Goal: Task Accomplishment & Management: Complete application form

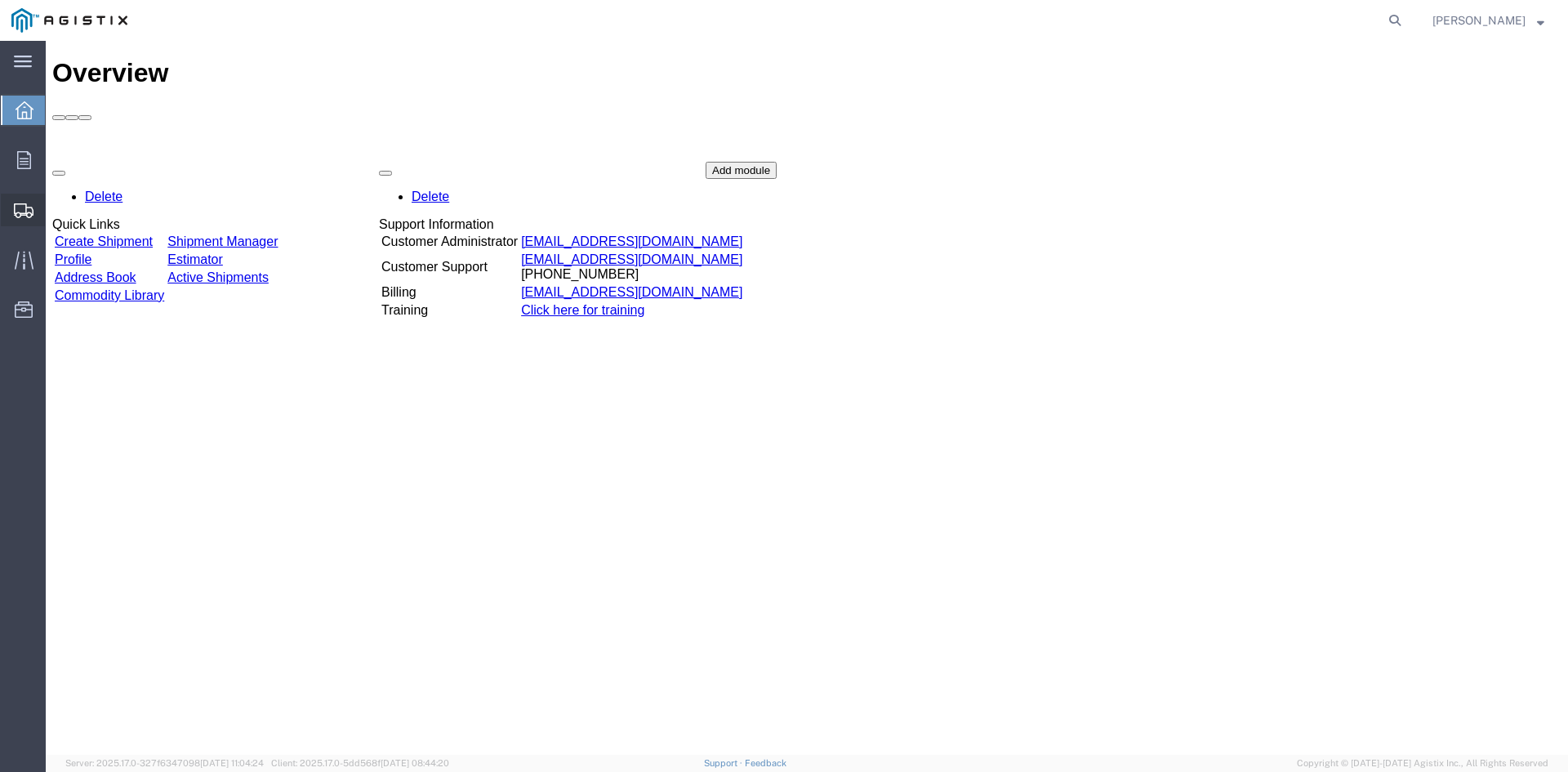
click at [0, 0] on span "Create from Template" at bounding box center [0, 0] width 0 height 0
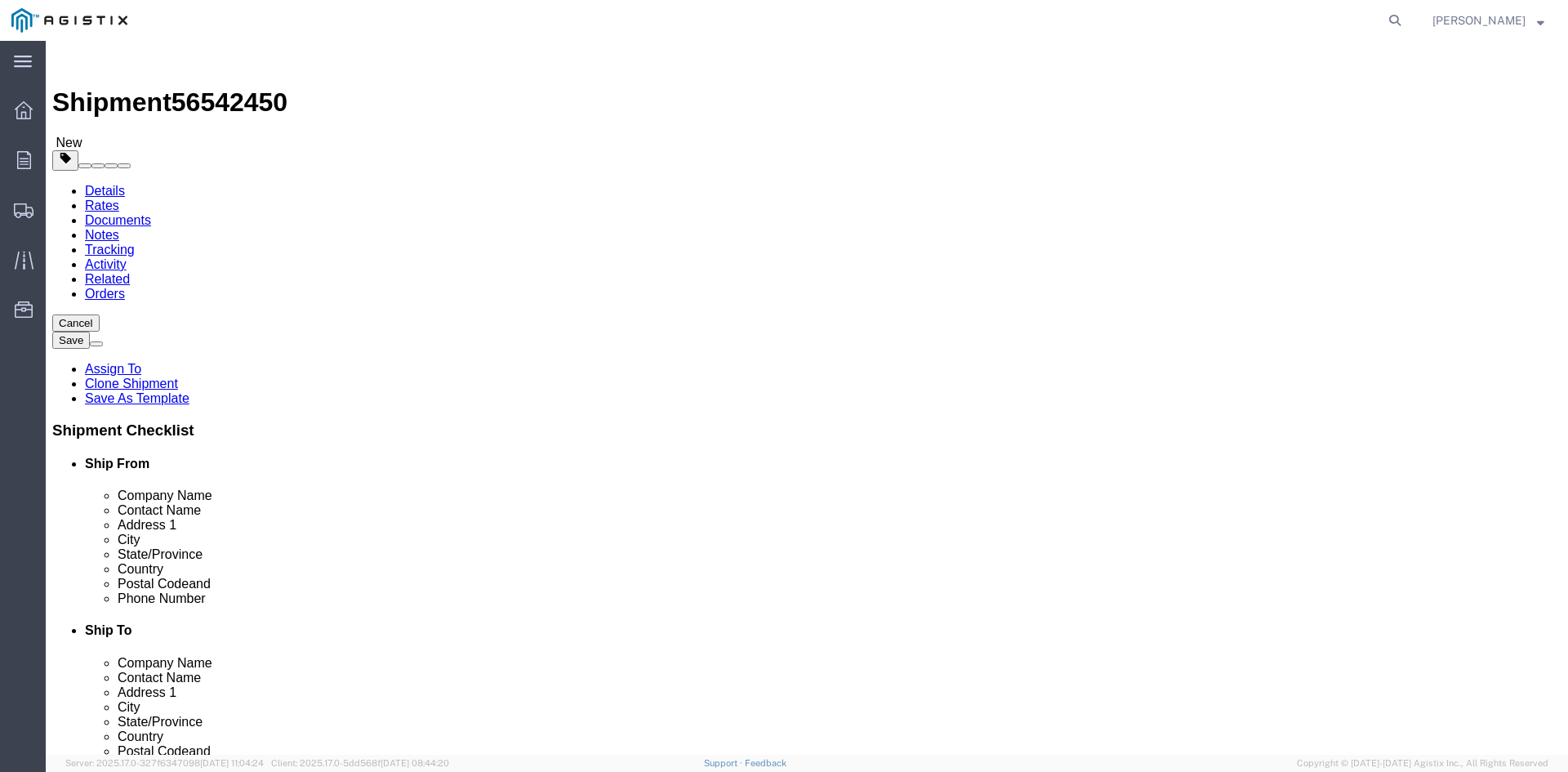
select select
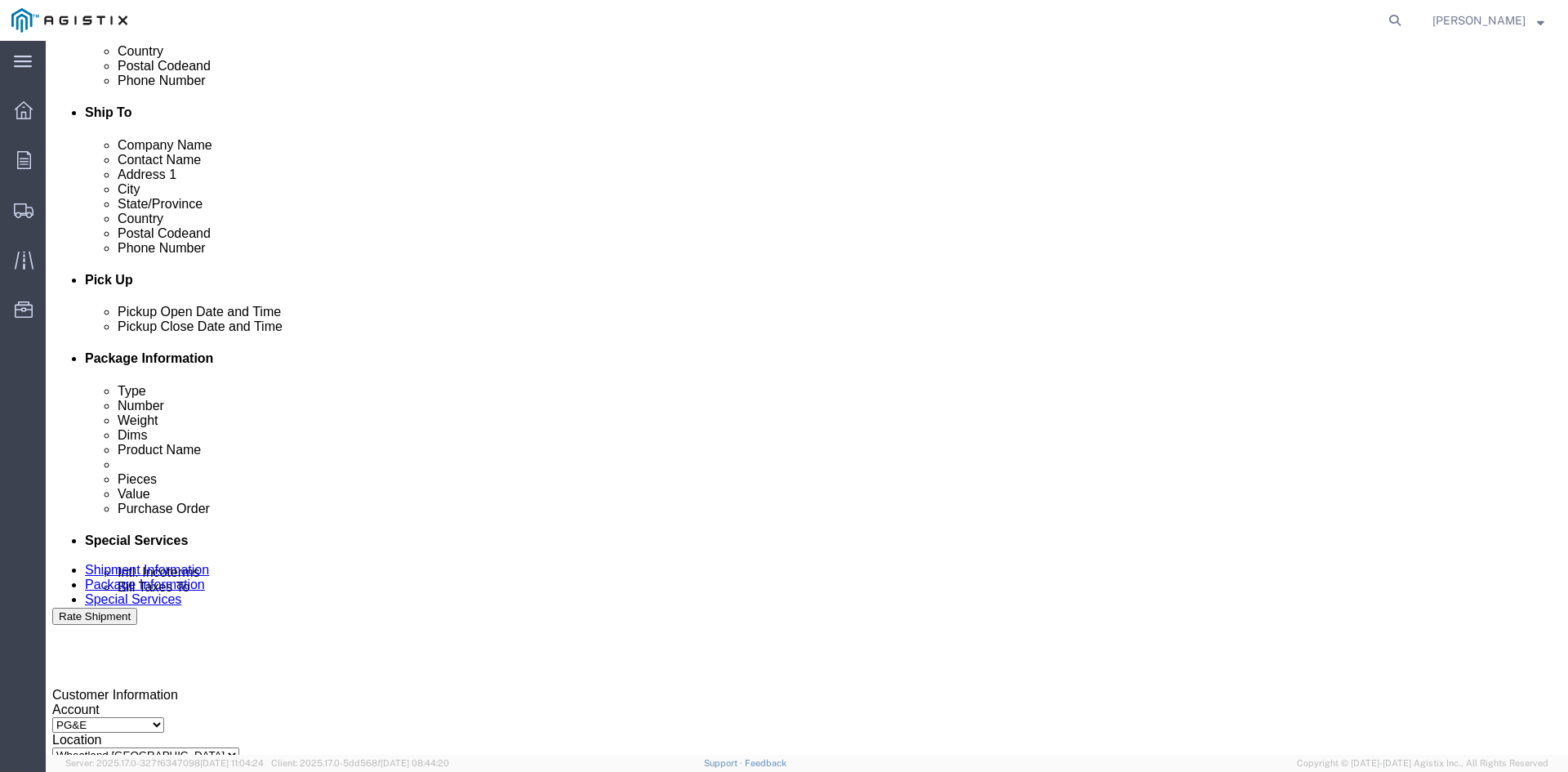
scroll to position [572, 0]
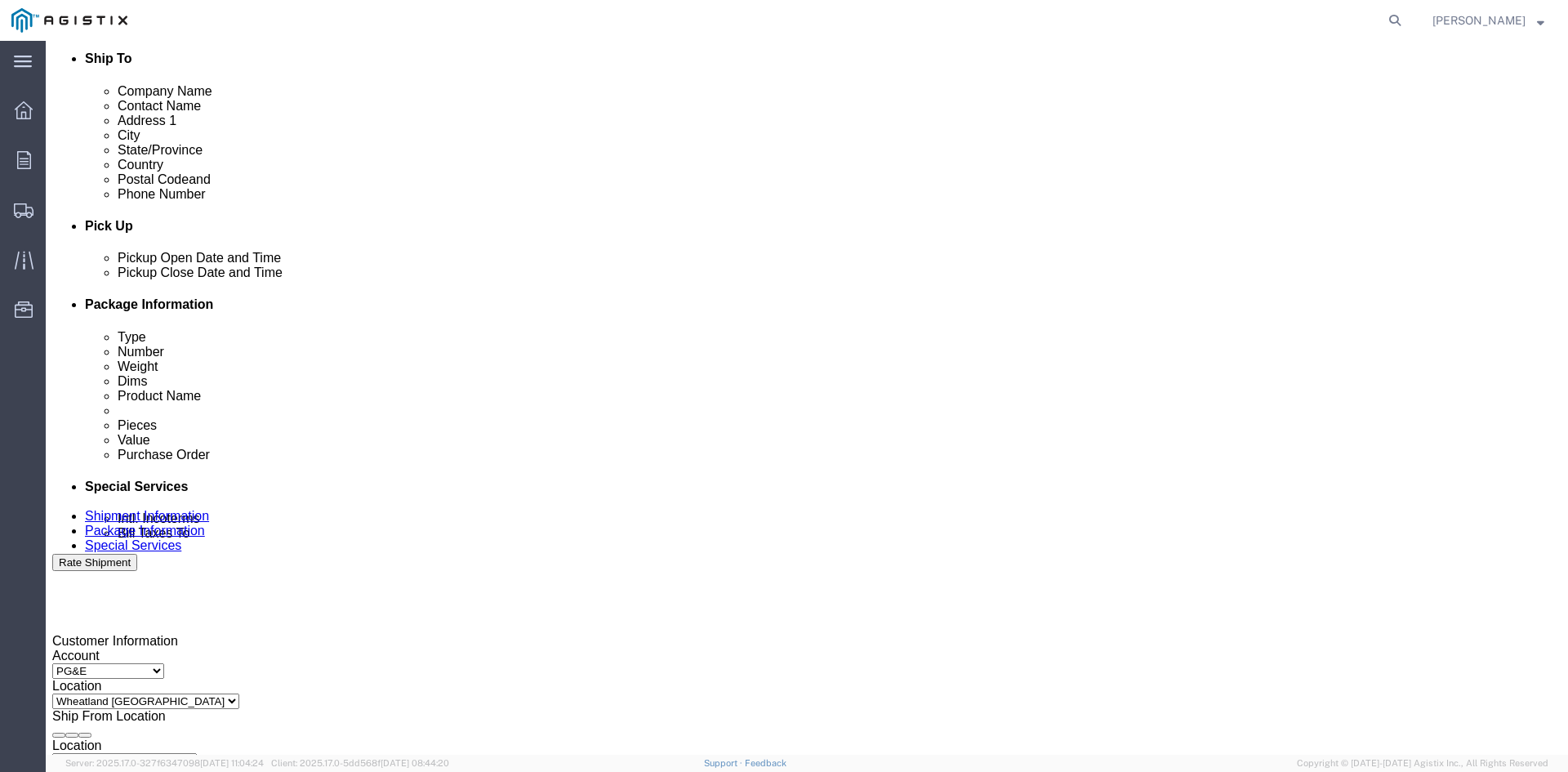
click div "[DATE] 2:05 PM"
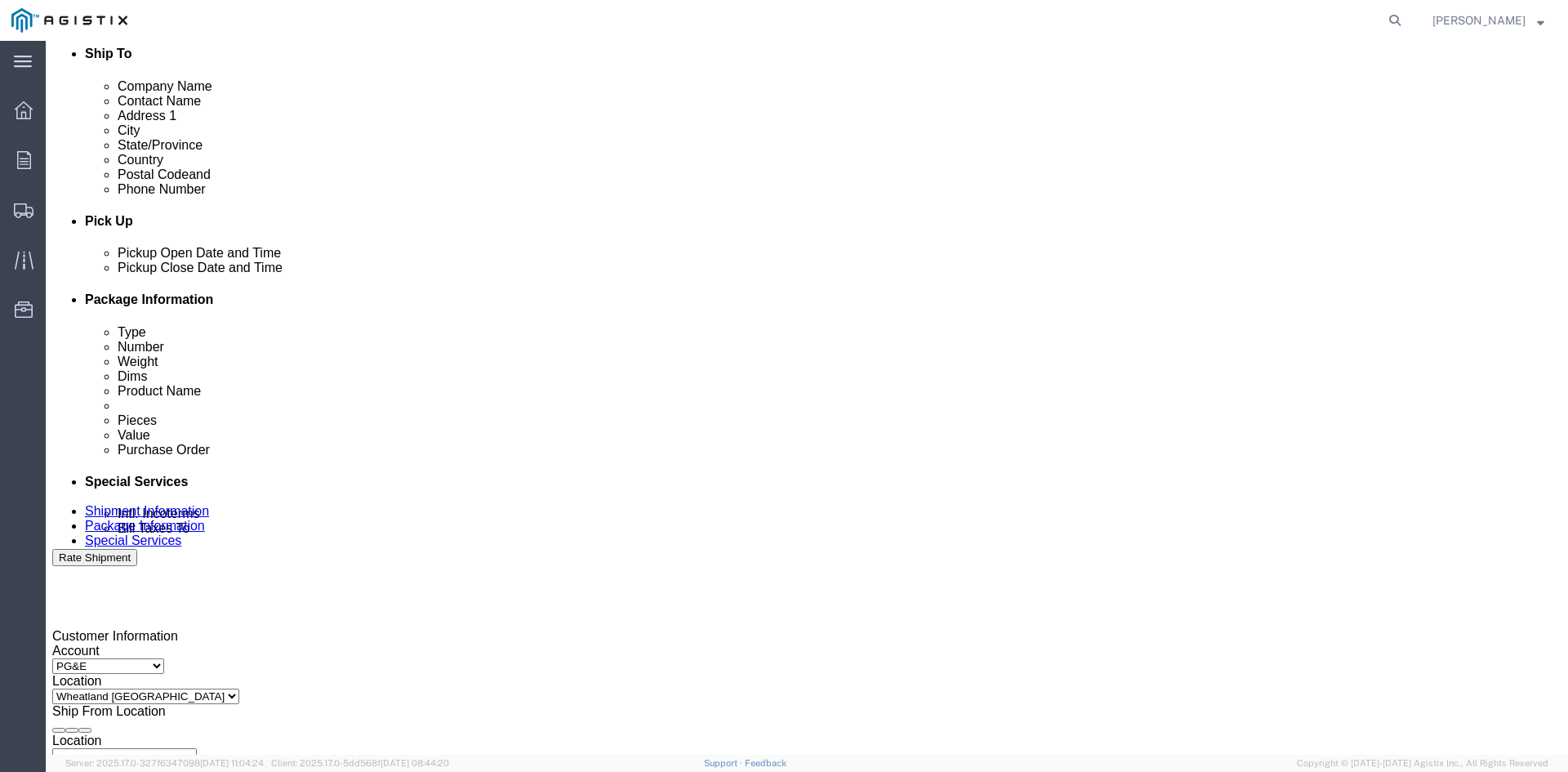
click button "Apply"
click div "[DATE] 3:05 PM"
drag, startPoint x: 502, startPoint y: 703, endPoint x: 528, endPoint y: 687, distance: 30.5
click button "Apply"
click div
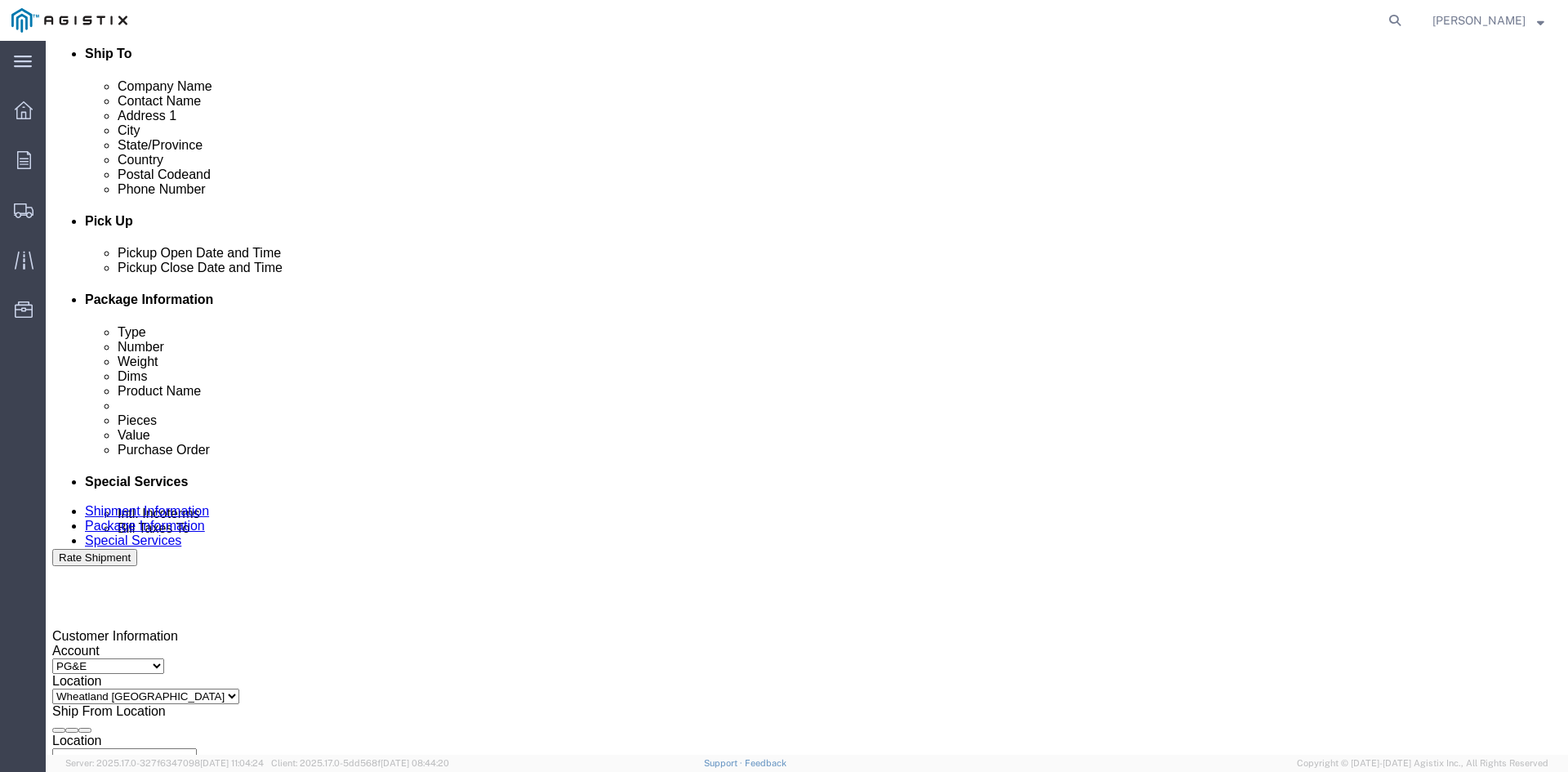
click button "Apply"
click div
click button "Apply"
click input "3501322691"
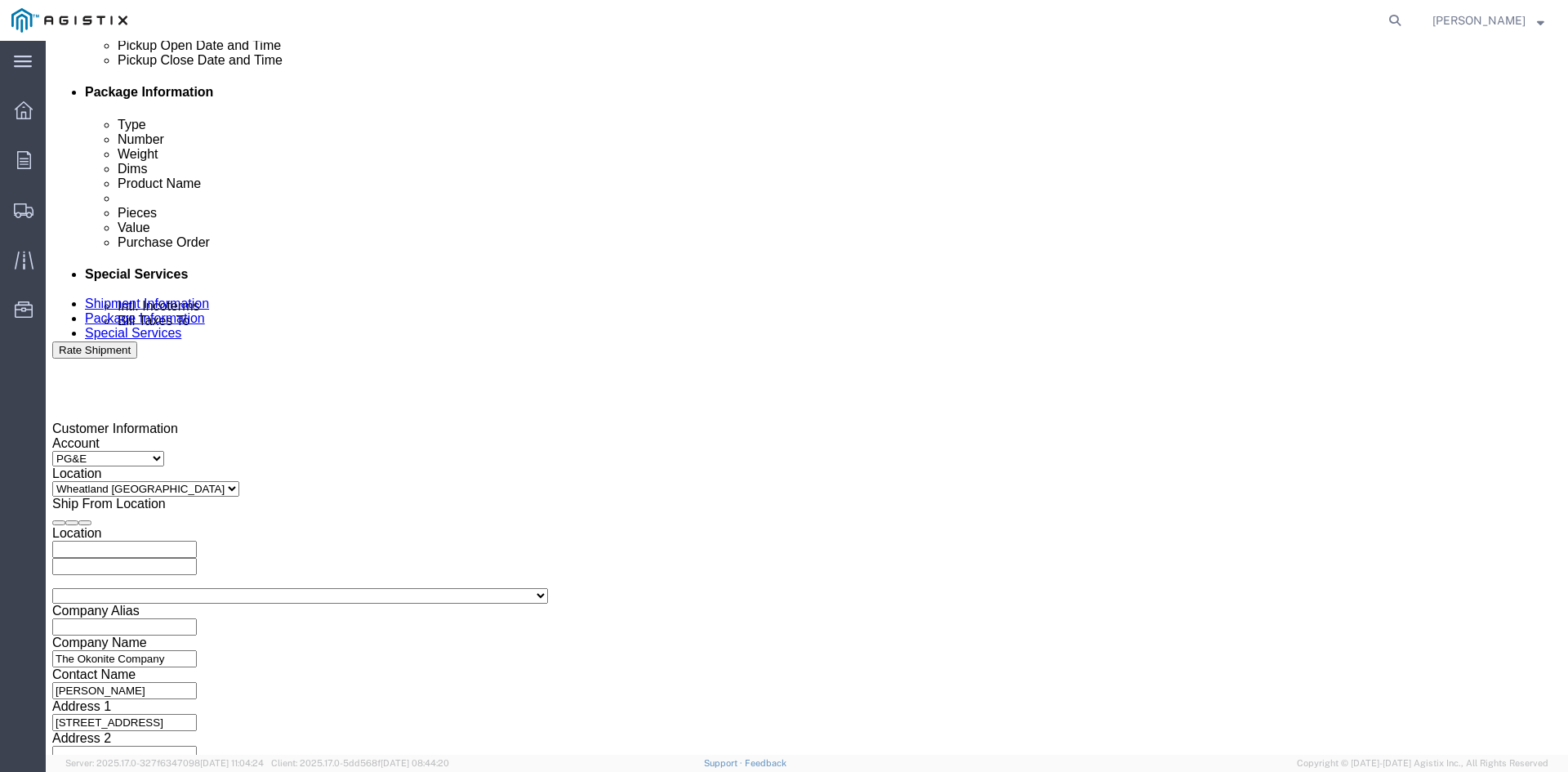
scroll to position [823, 0]
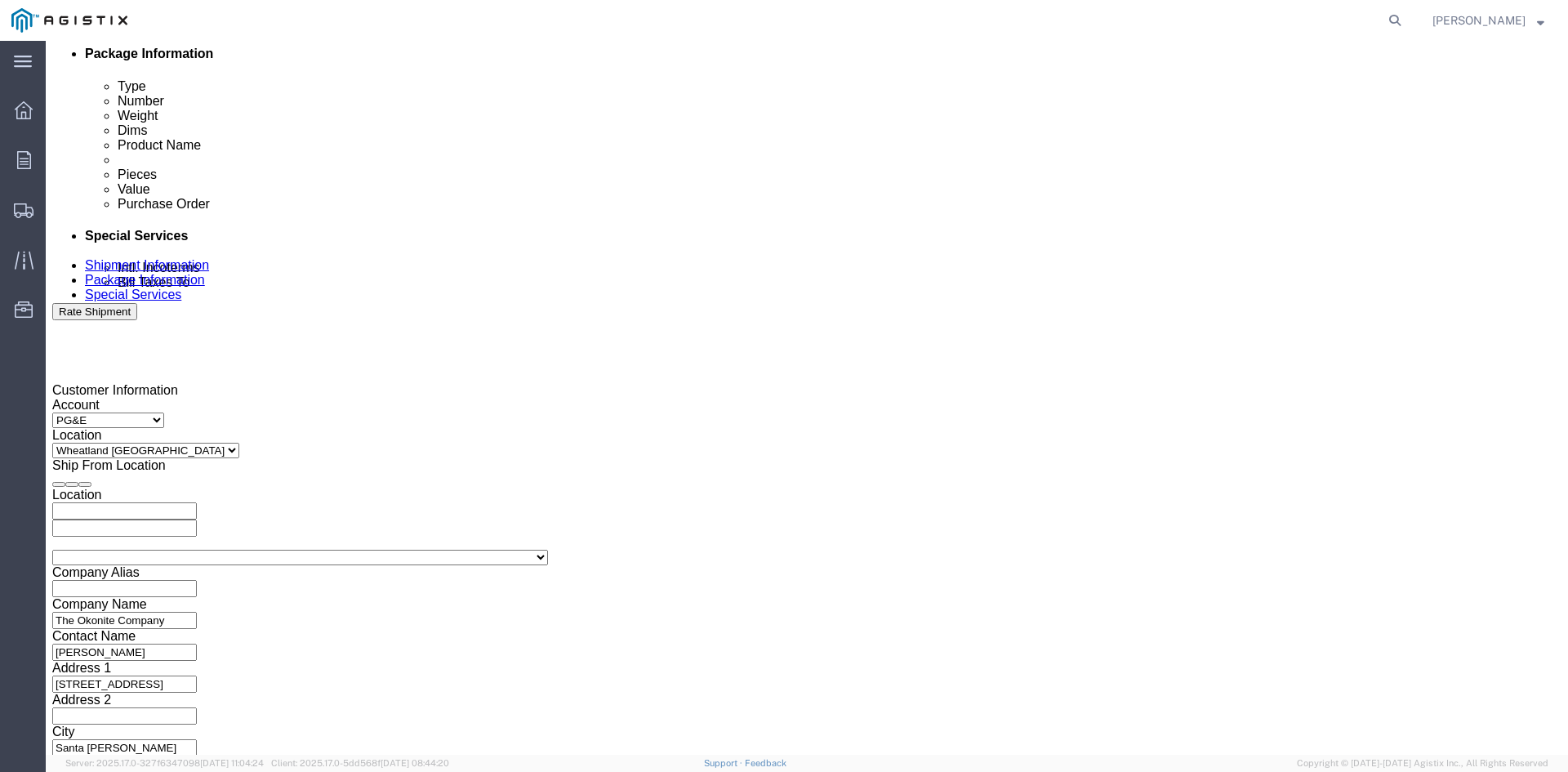
type input "3501415948"
click button "Continue"
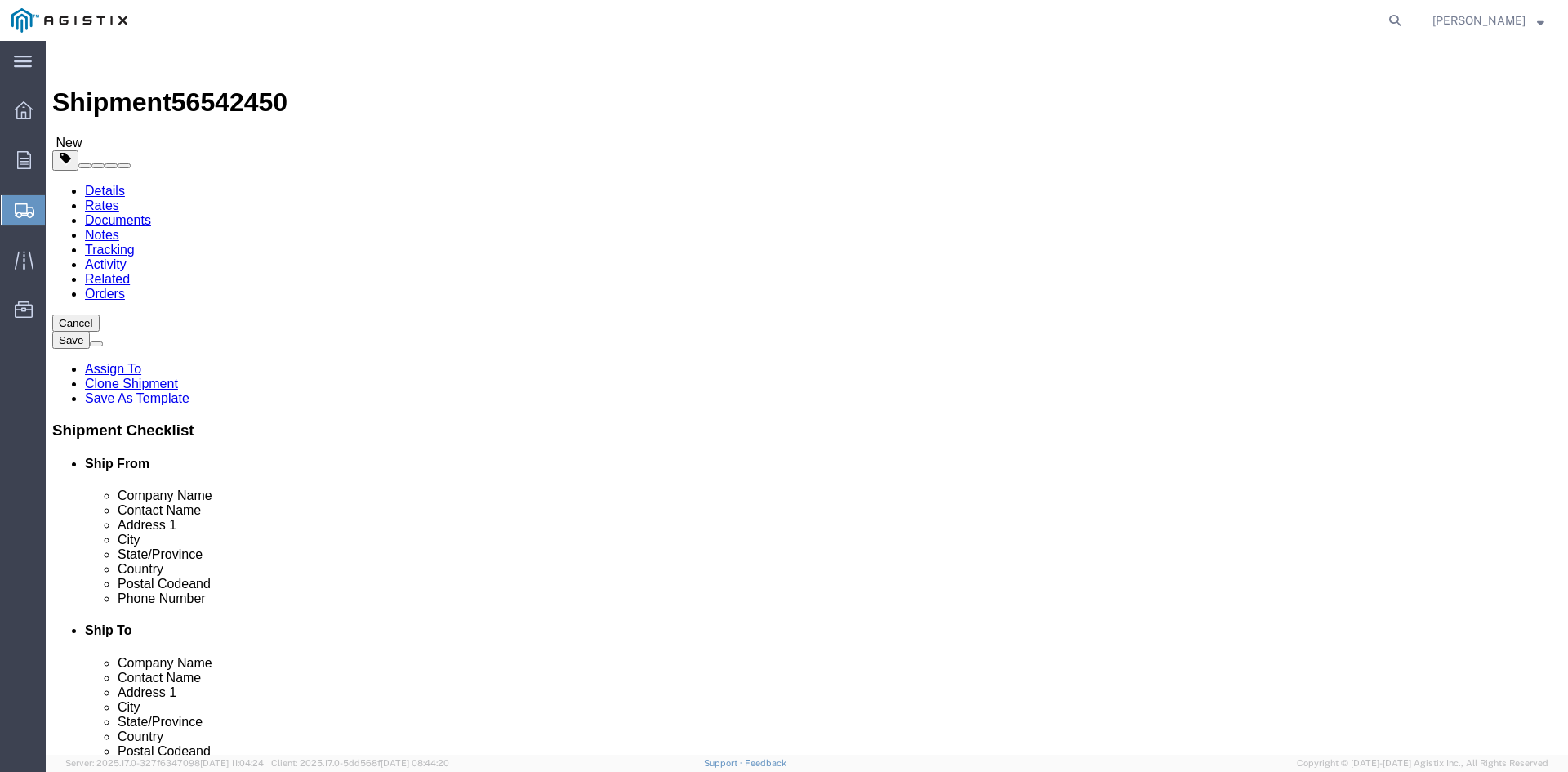
click input "8"
type input "6"
click input "41860.00"
type input "4"
type input "29910"
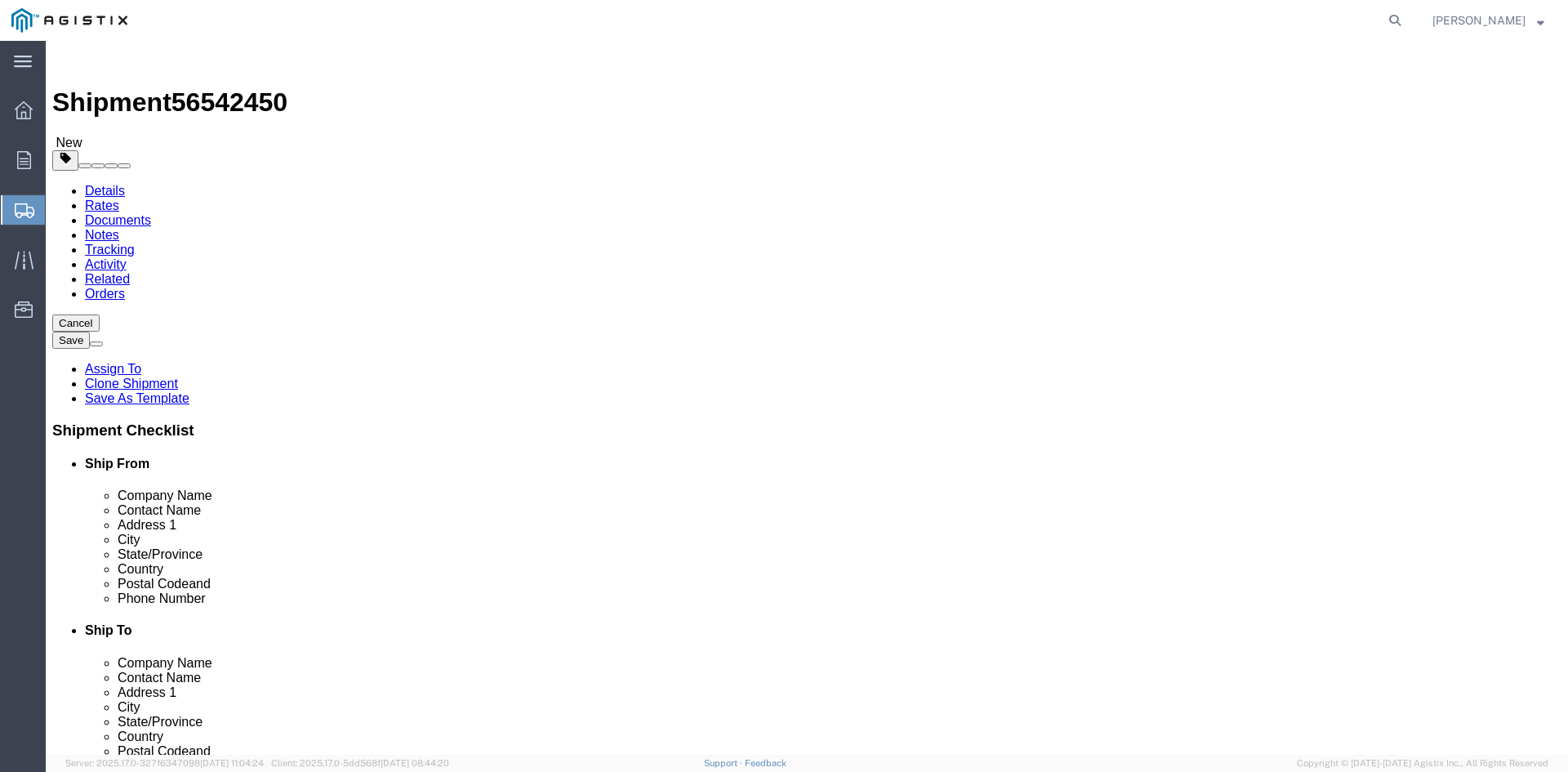
click dd "8.00 Each"
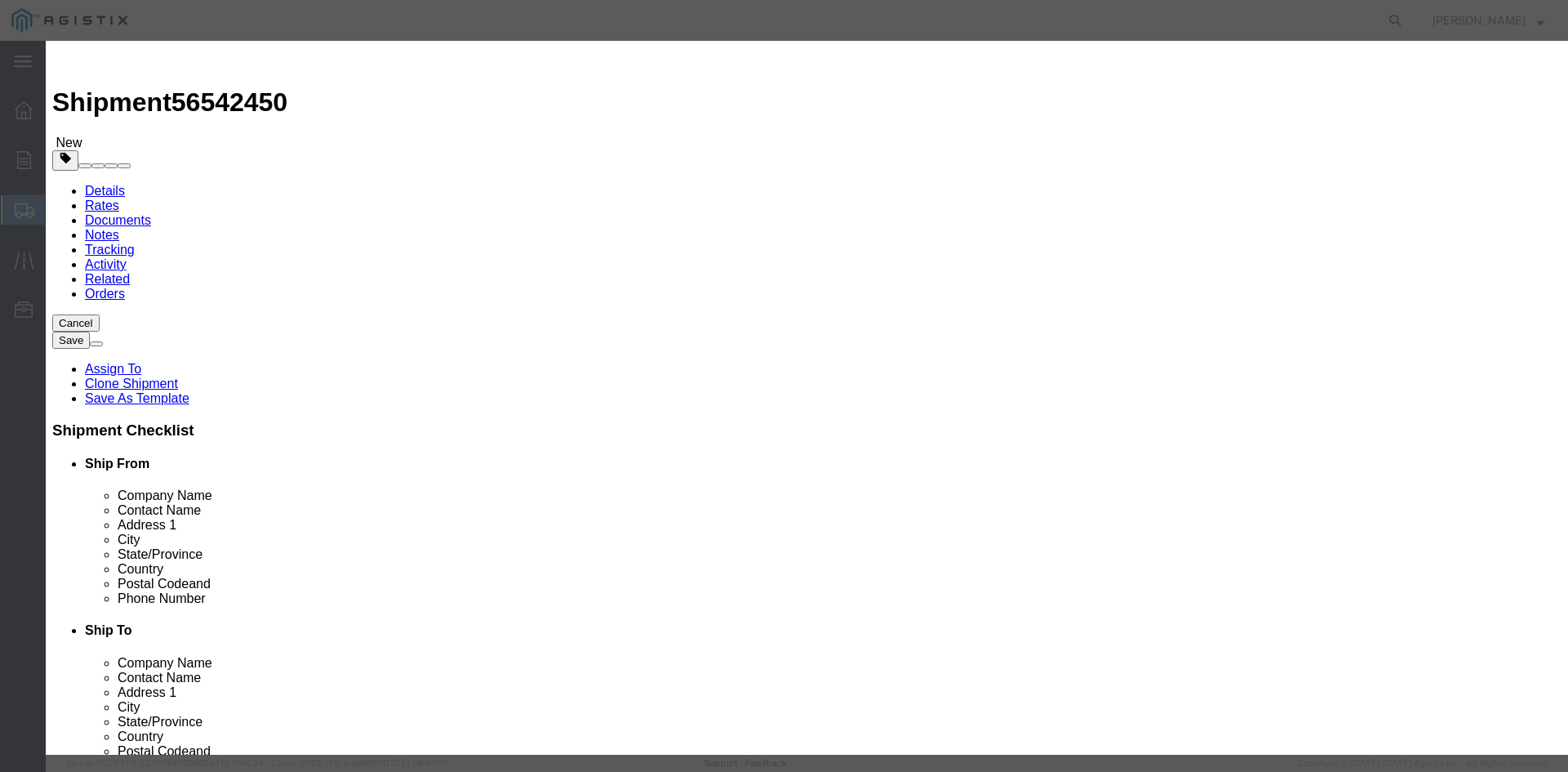
click input "8.00"
type input "8"
type input "6"
click input "83949.75"
type input "8"
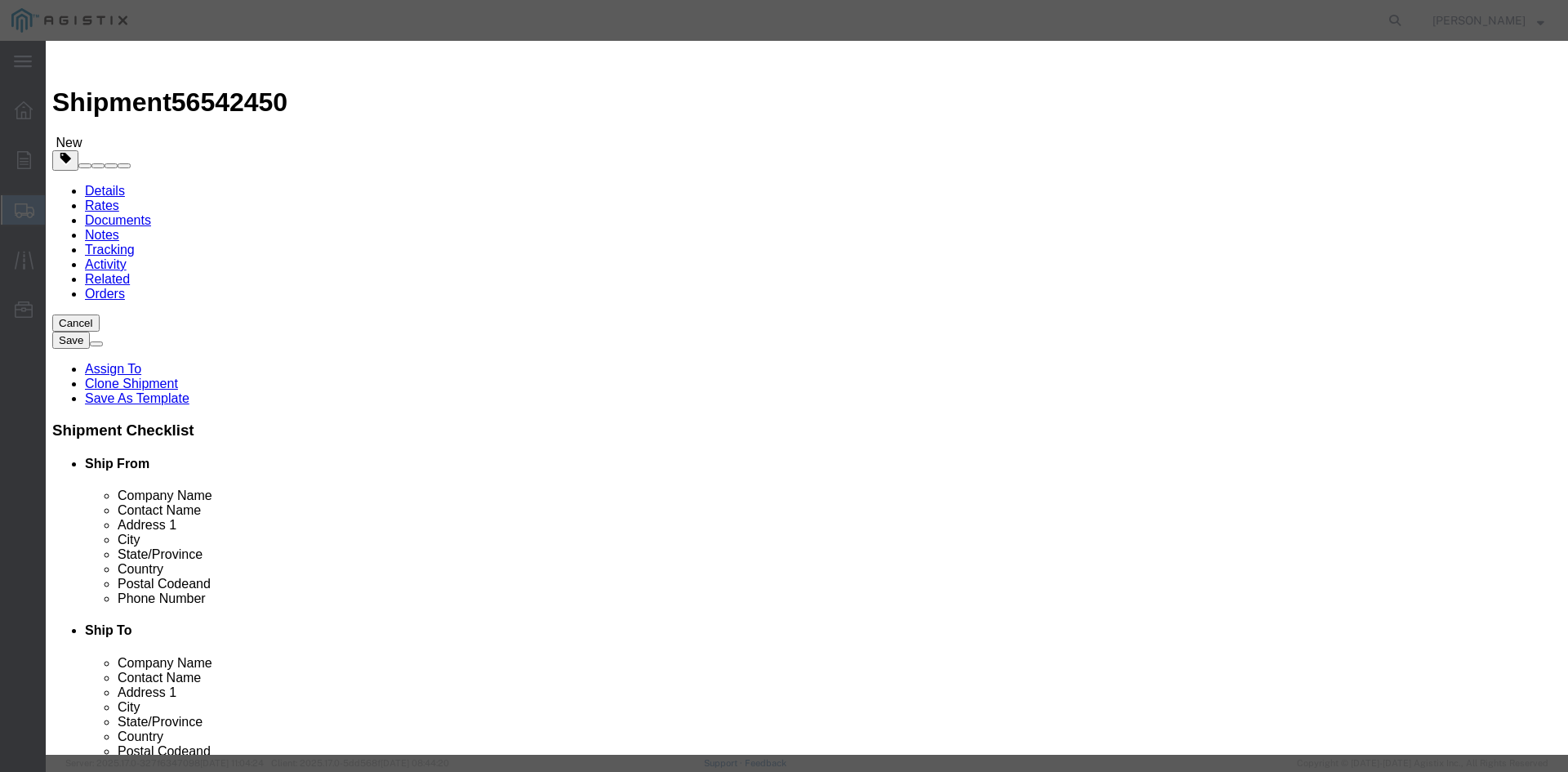
type input "95101"
click button "Save & Close"
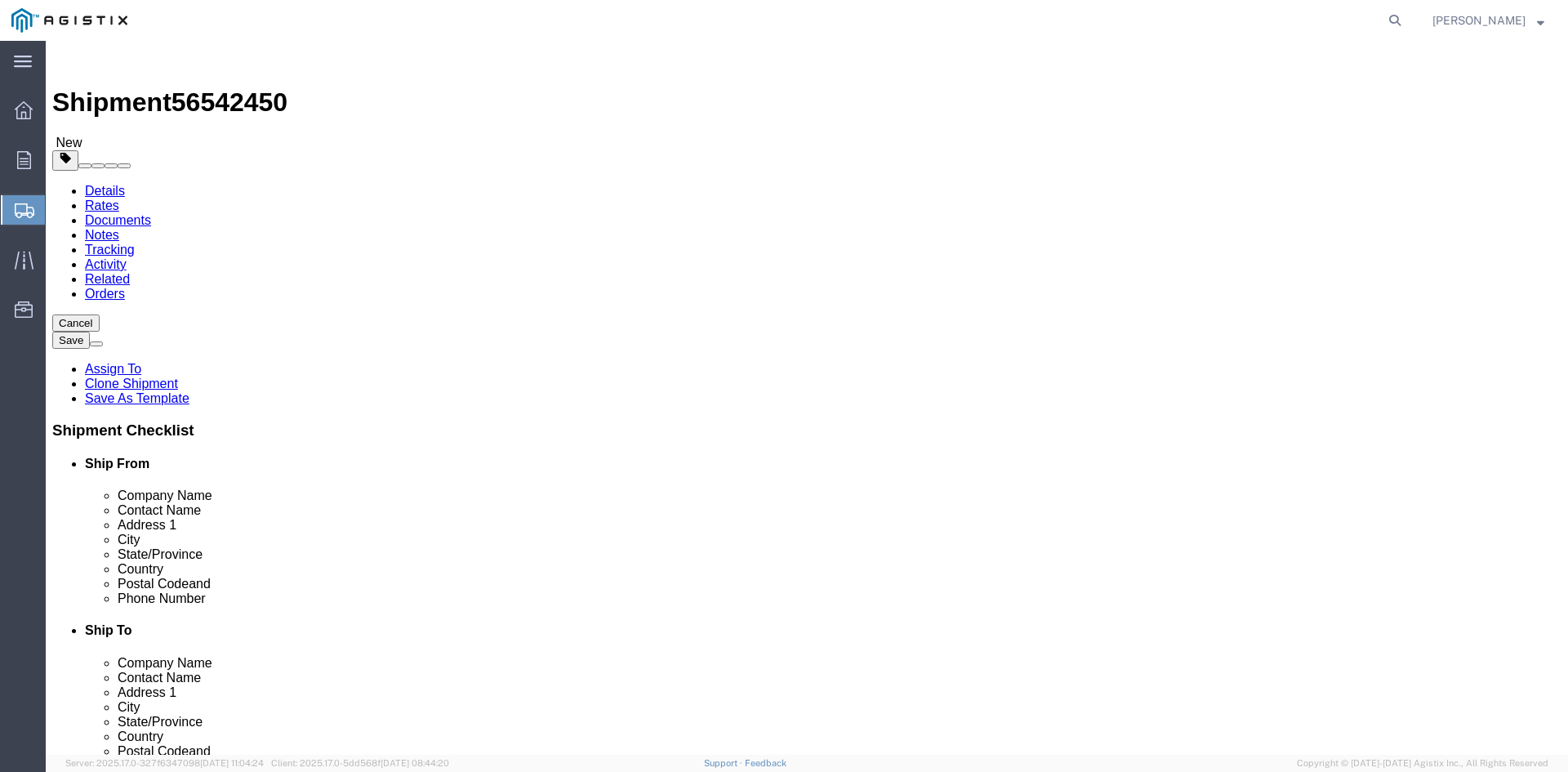
click button "Rate Shipment"
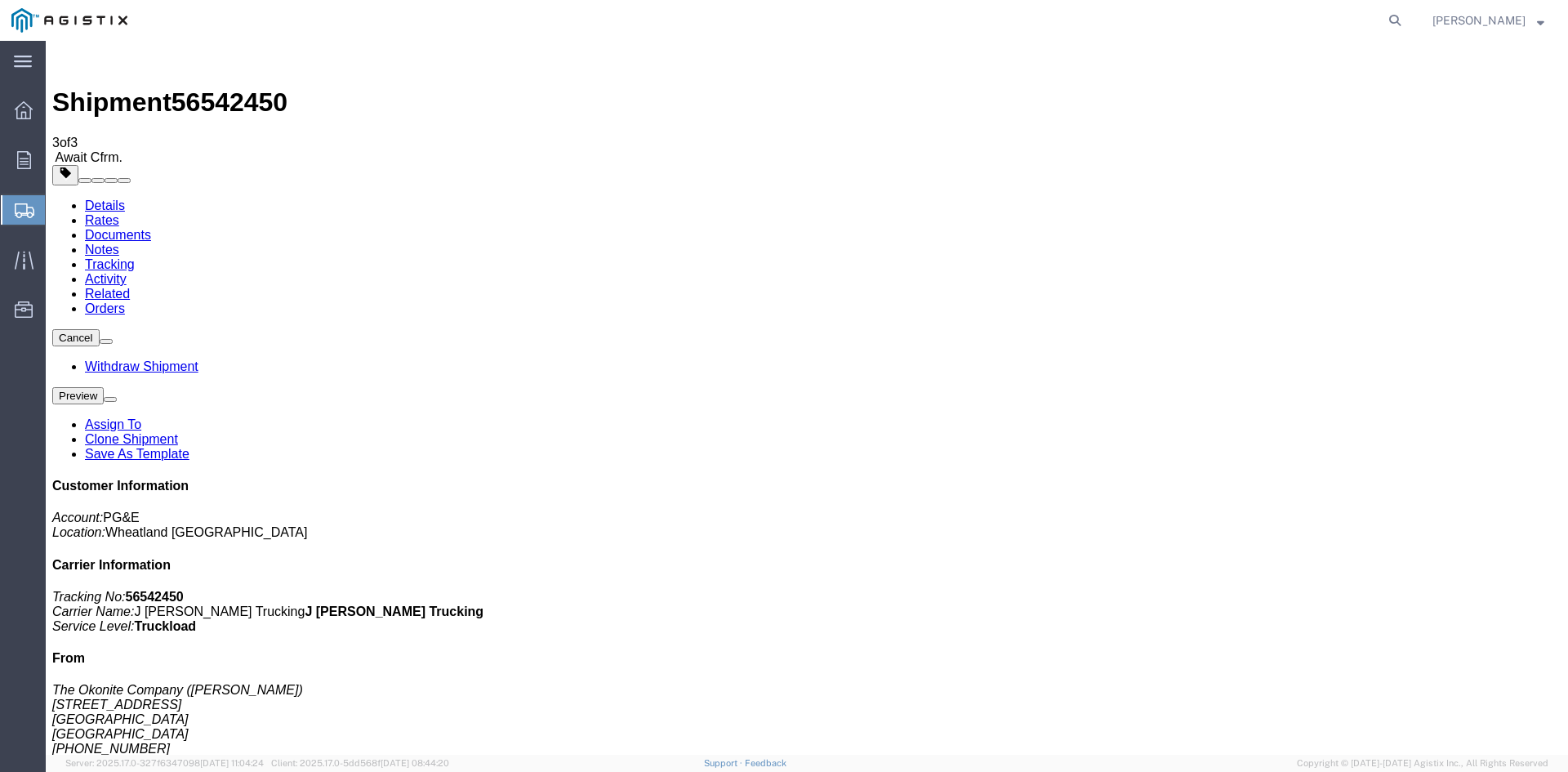
click at [0, 0] on span "Create from Template" at bounding box center [0, 0] width 0 height 0
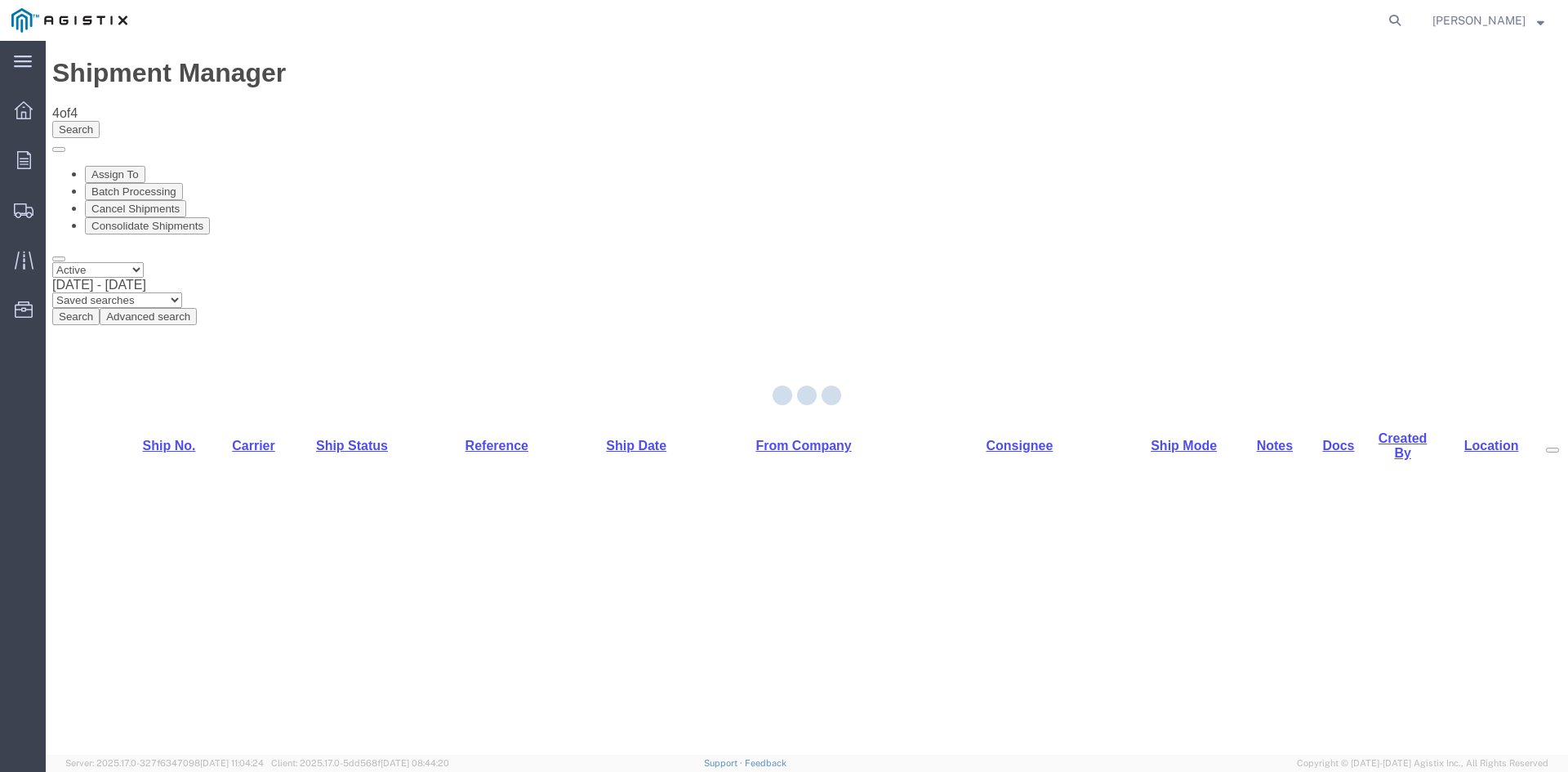
select select "PURCHORD"
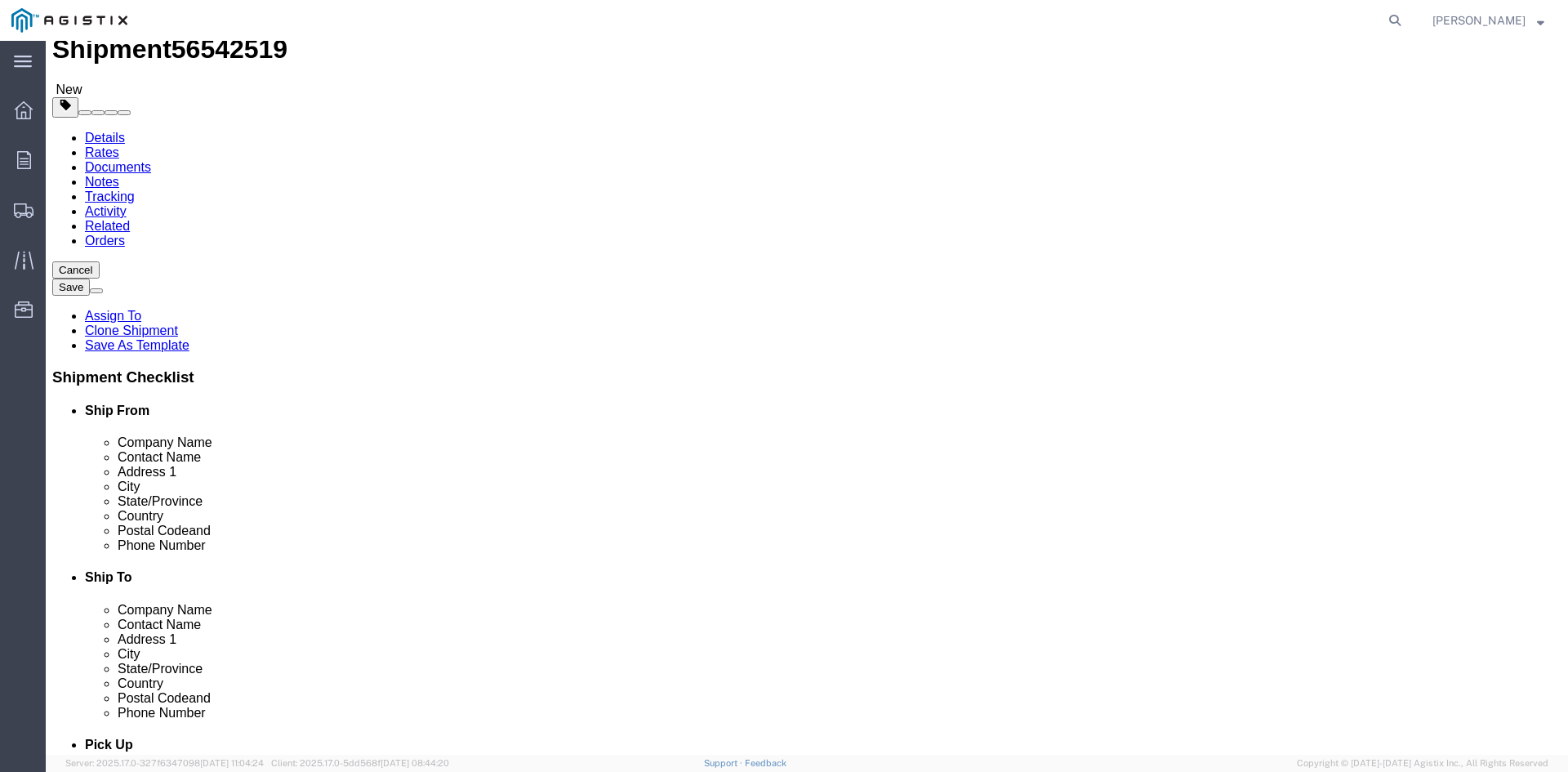
scroll to position [82, 0]
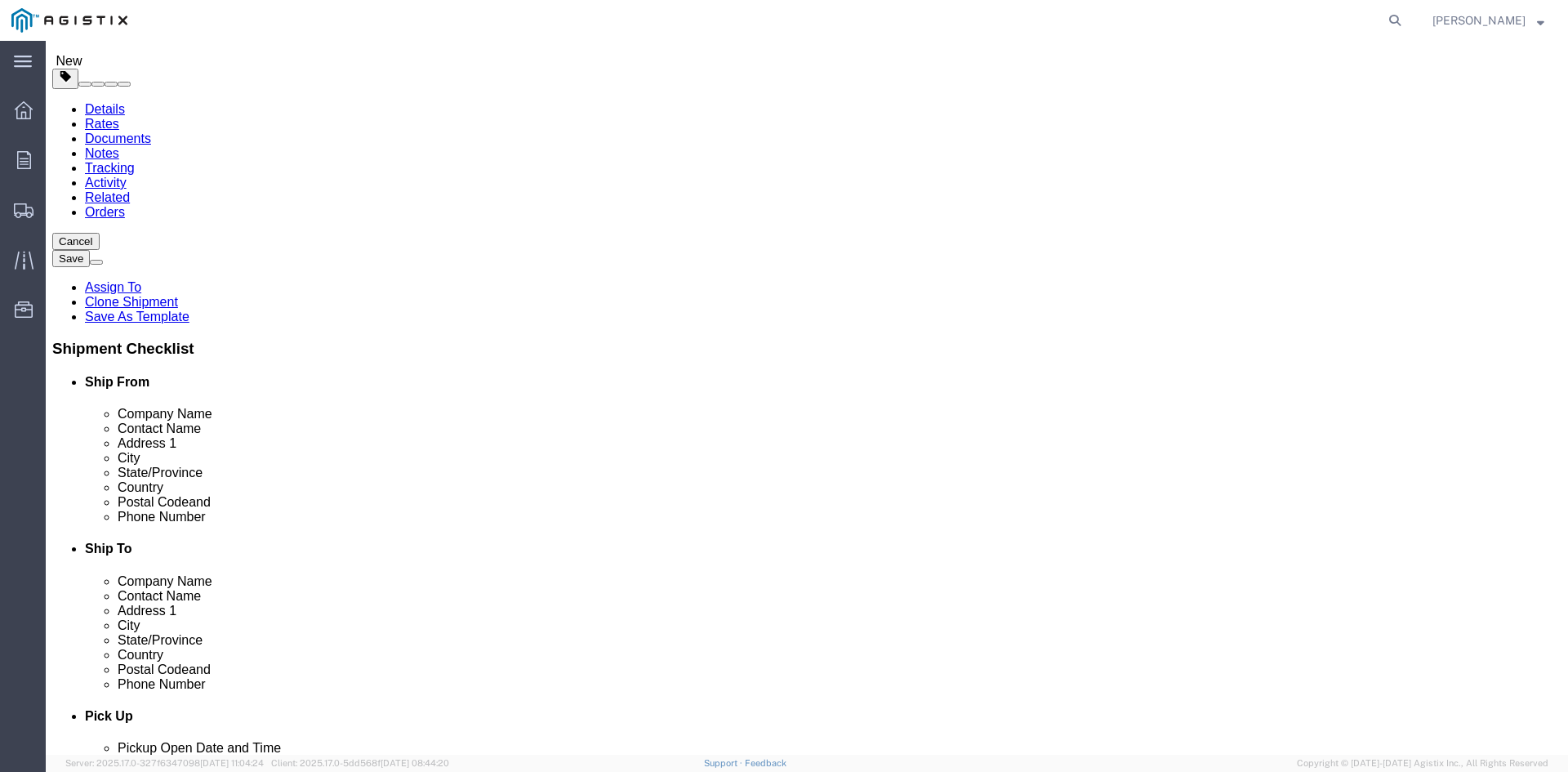
click input "[PERSON_NAME]"
type input "D"
type input "Tinsae Boke"
click input "[STREET_ADDRESS]"
type input "2"
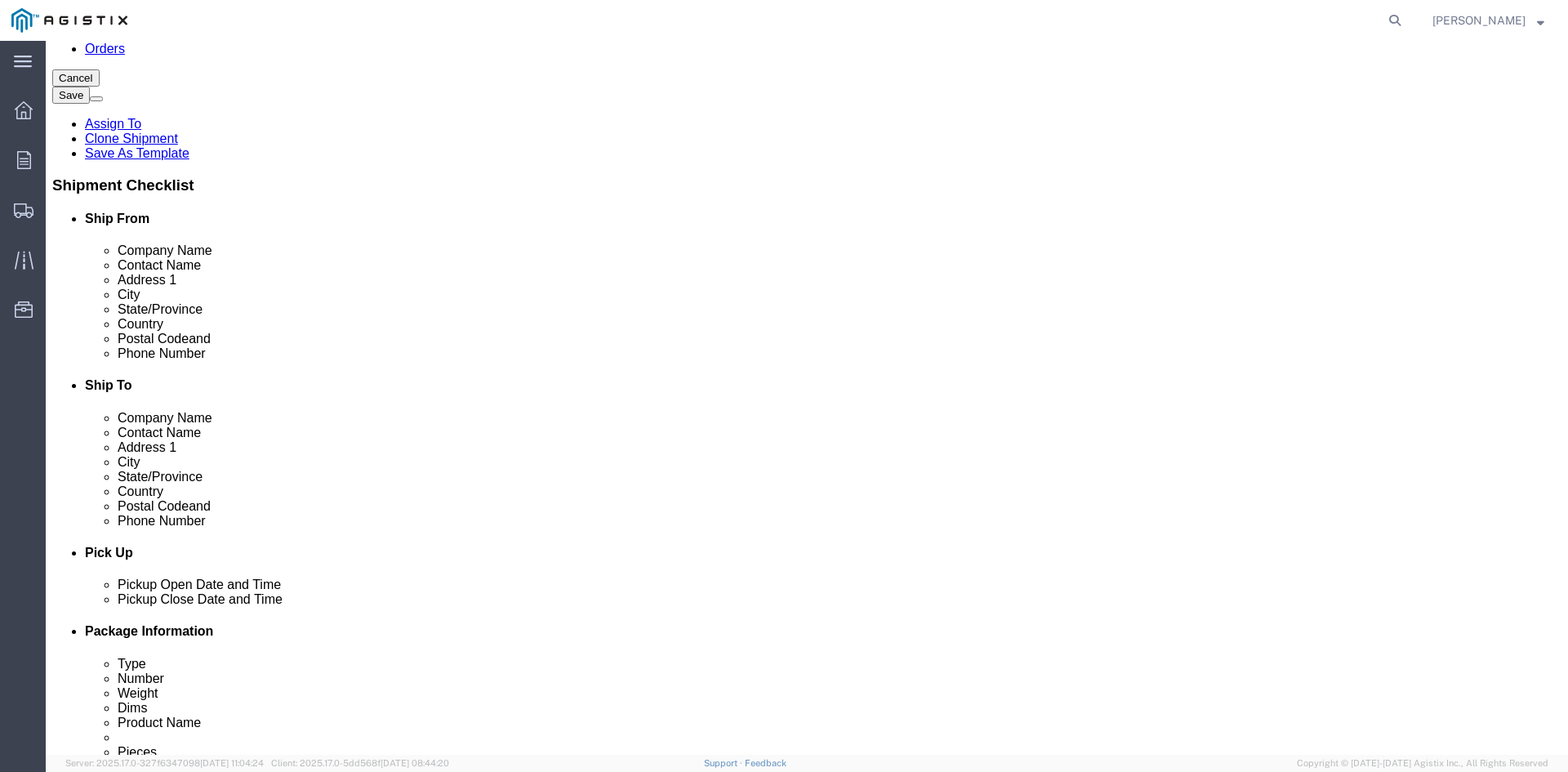
scroll to position [327, 0]
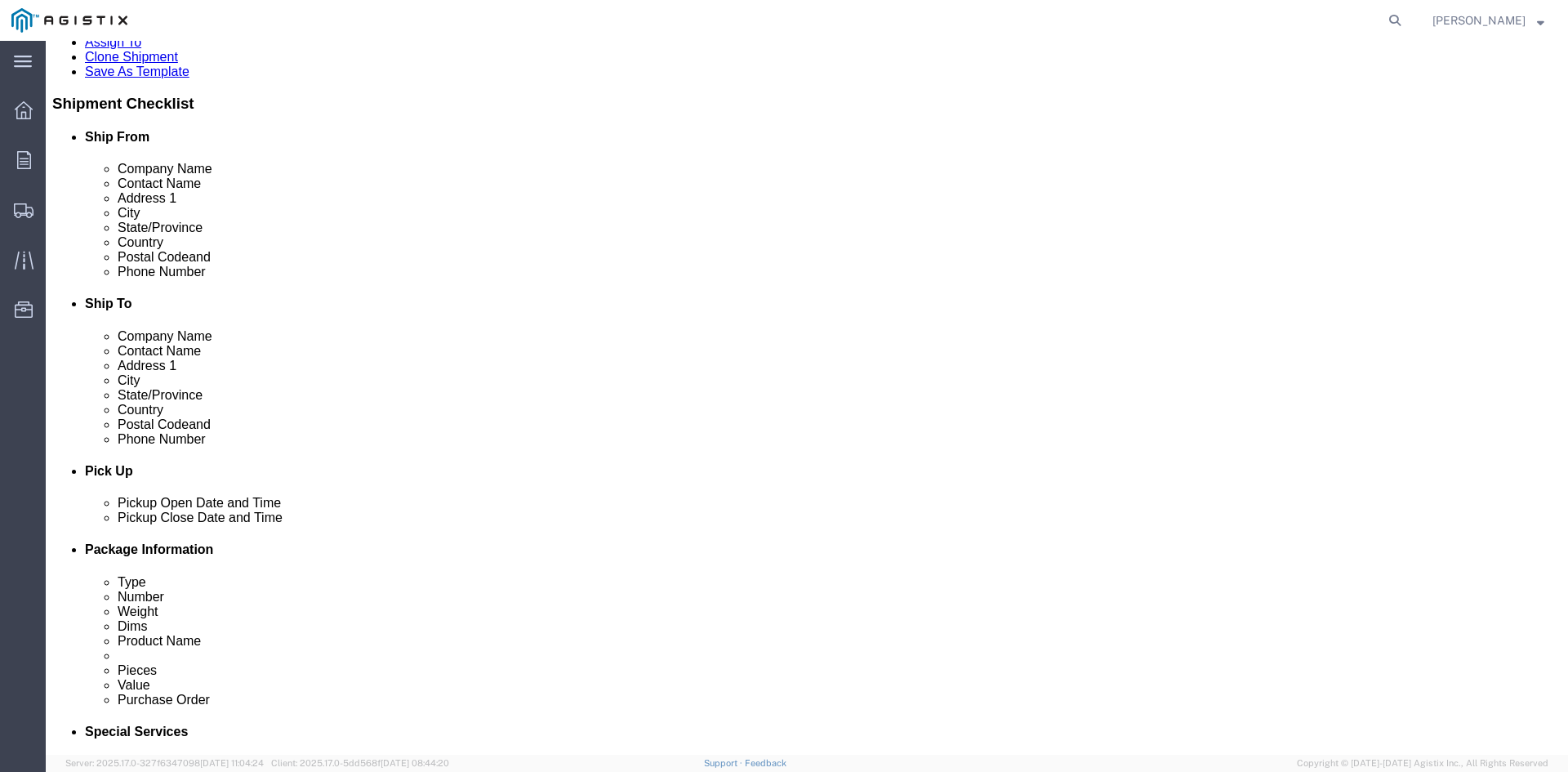
type input "[STREET_ADDRESS]"
click input "[PHONE_NUMBER]"
type input "8"
click input "text"
click input "831-8097852"
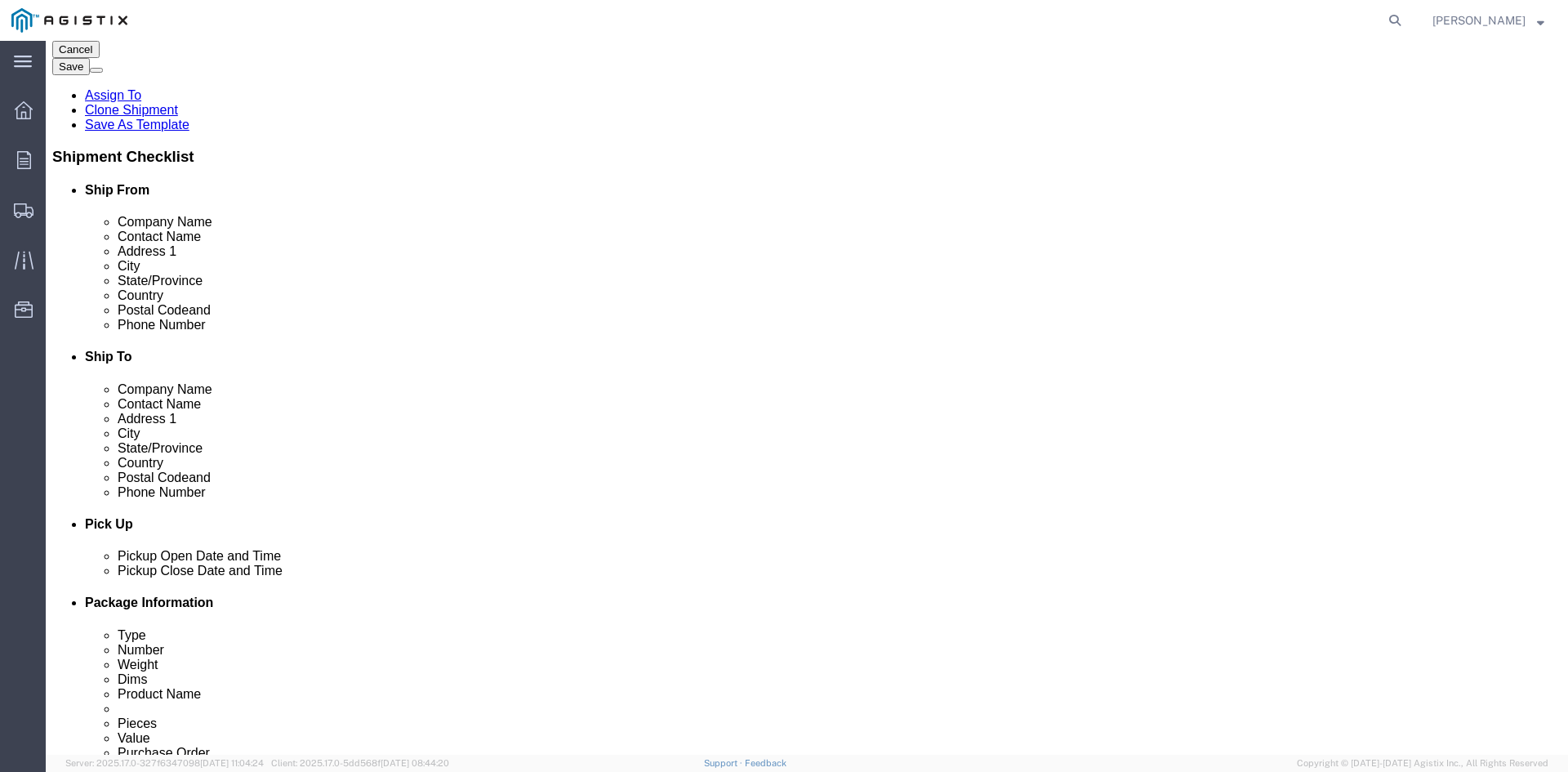
scroll to position [245, 0]
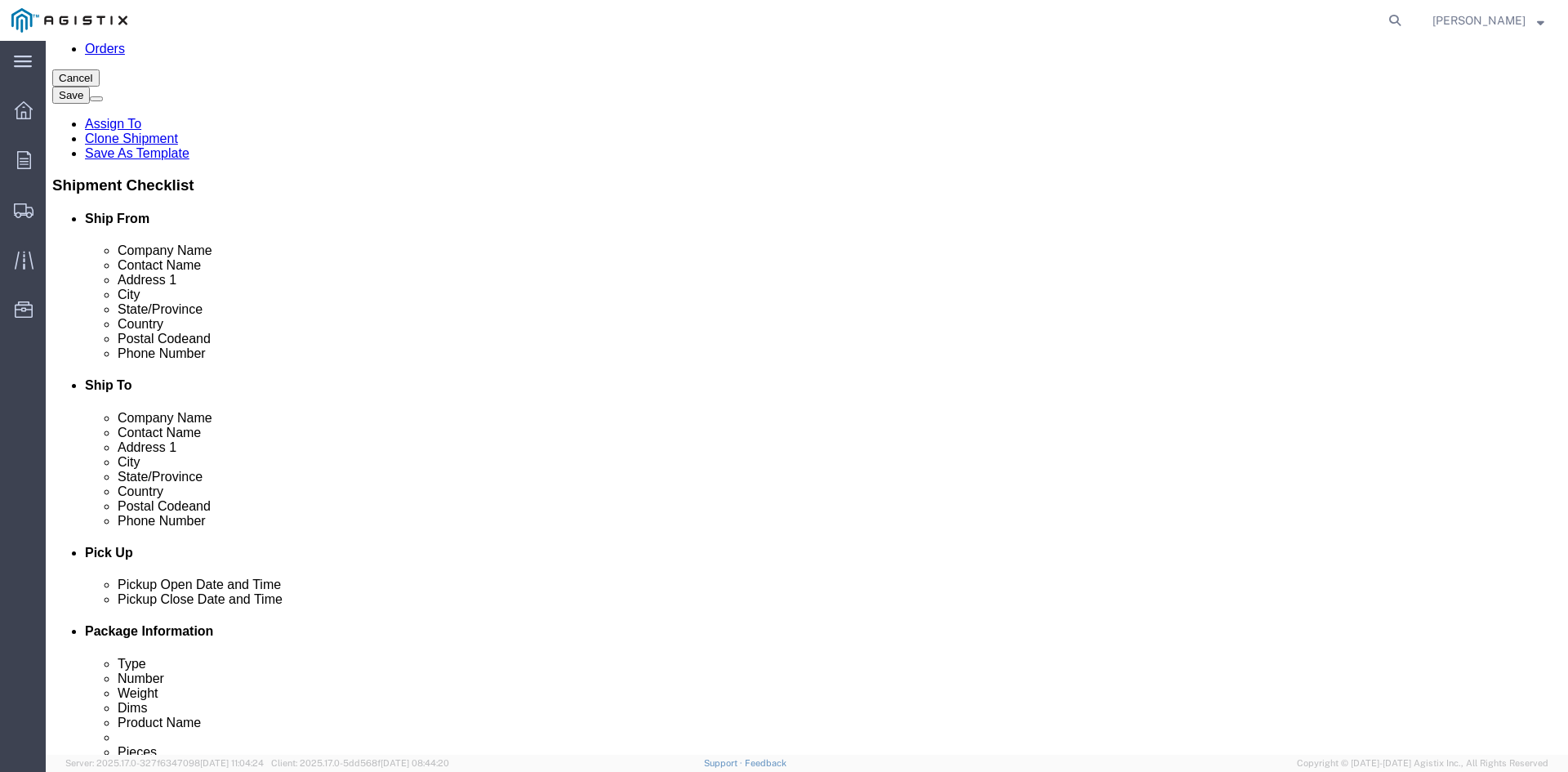
click input "[PHONE_NUMBER]"
click input "[PHONE_NUMBER] [PERSON_NAME]"
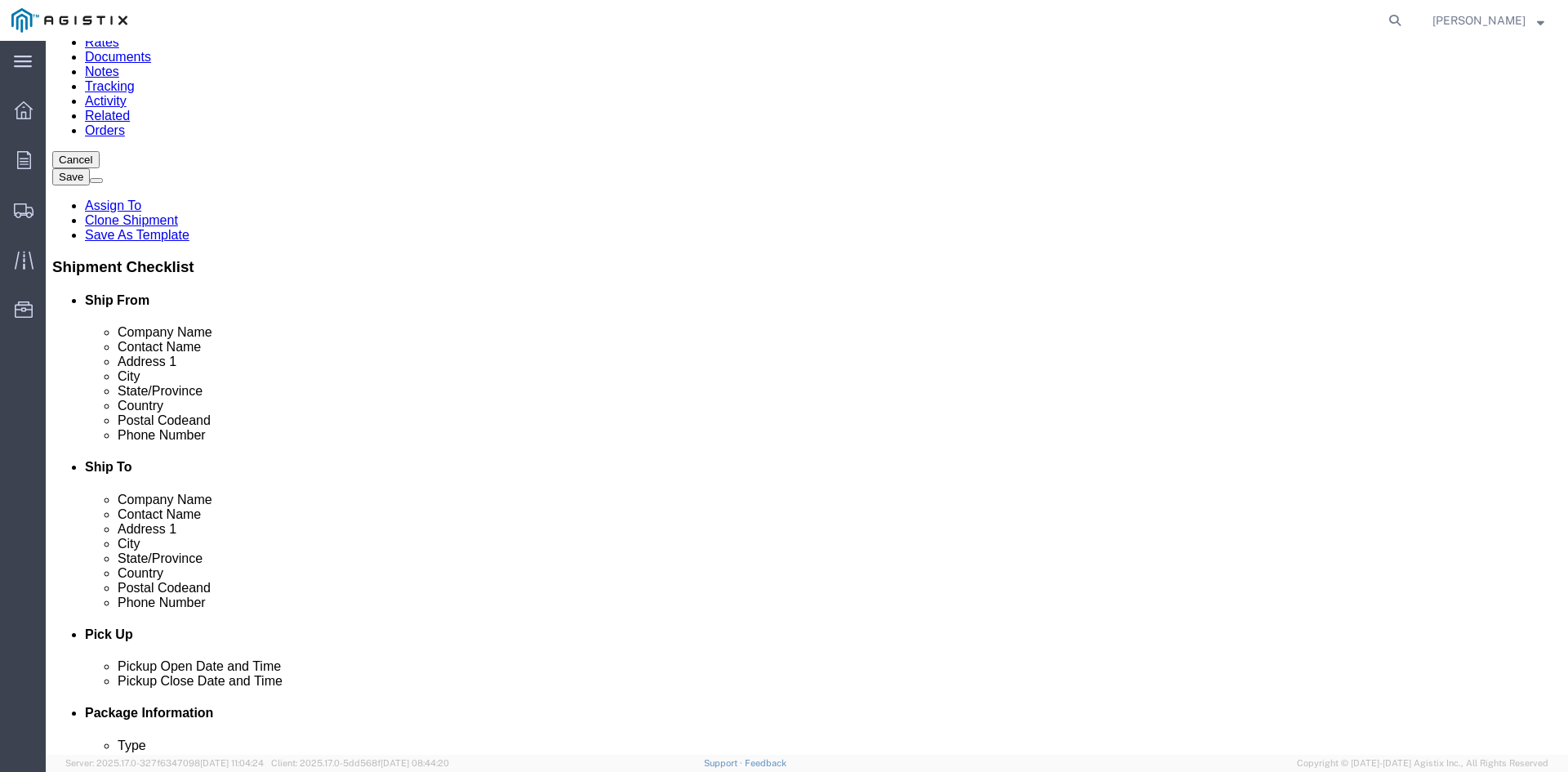
scroll to position [82, 0]
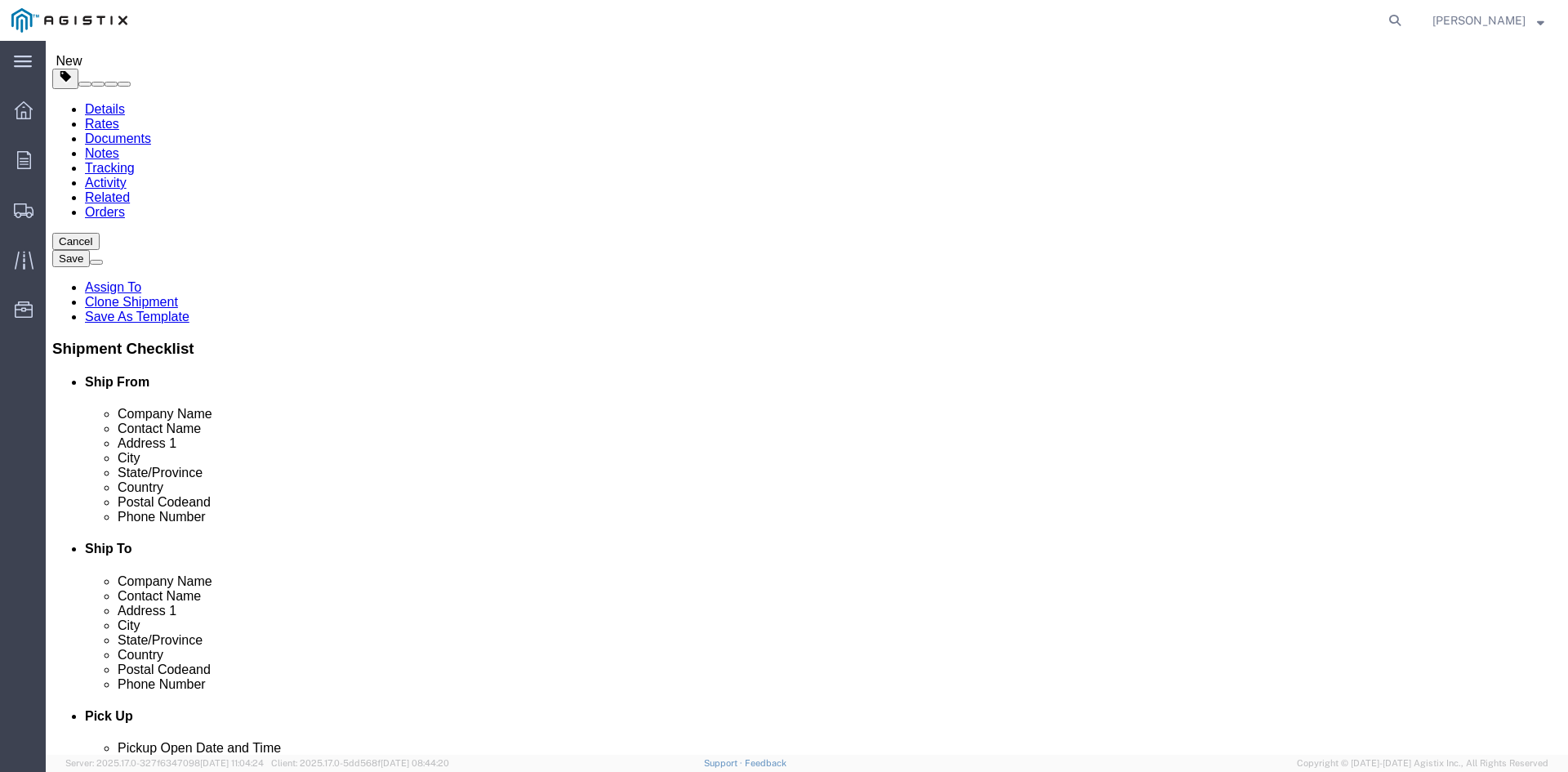
type input "[PHONE_NUMBER] [PERSON_NAME]"
click input "Tinsae Boke"
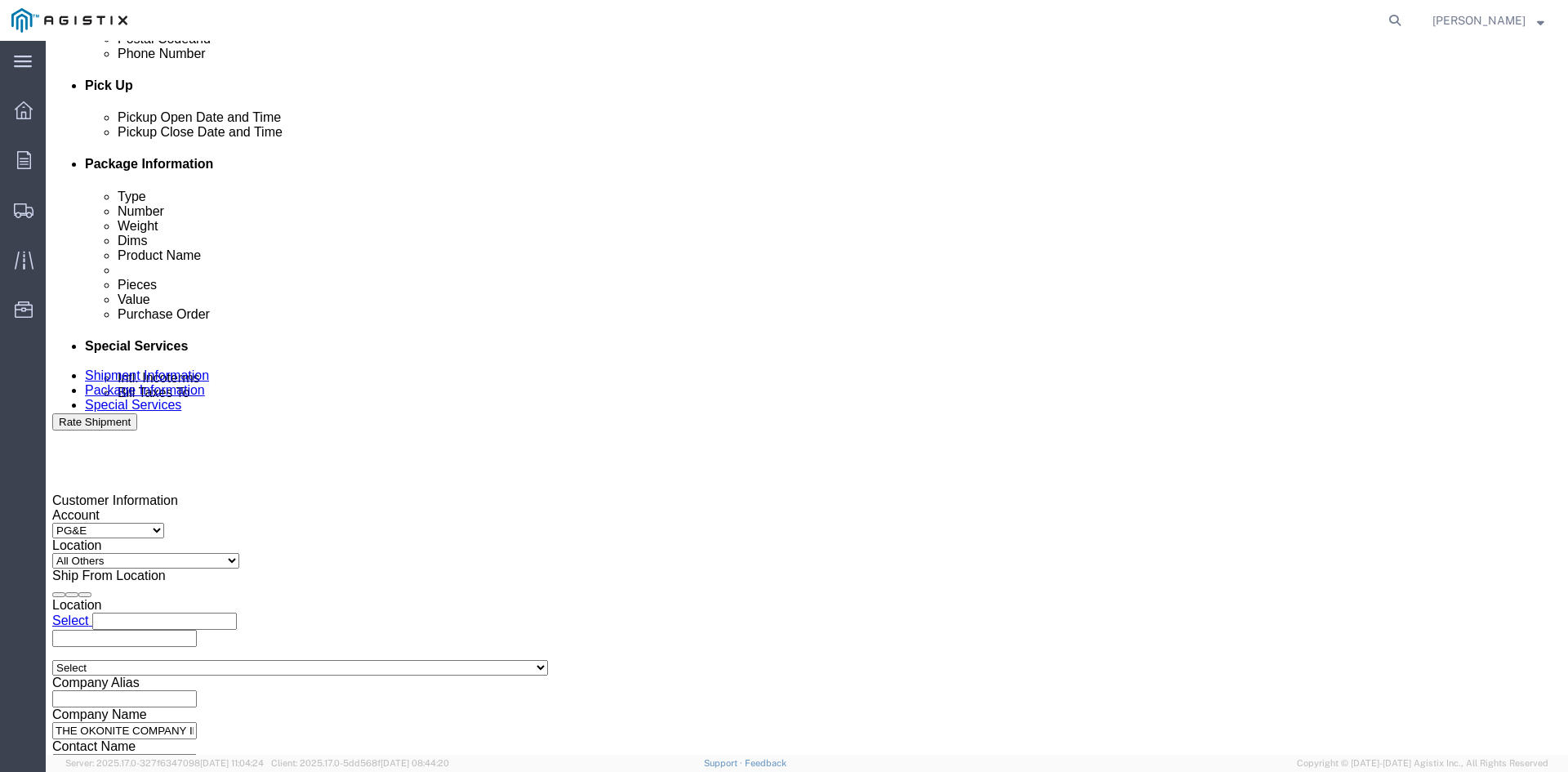
scroll to position [736, 0]
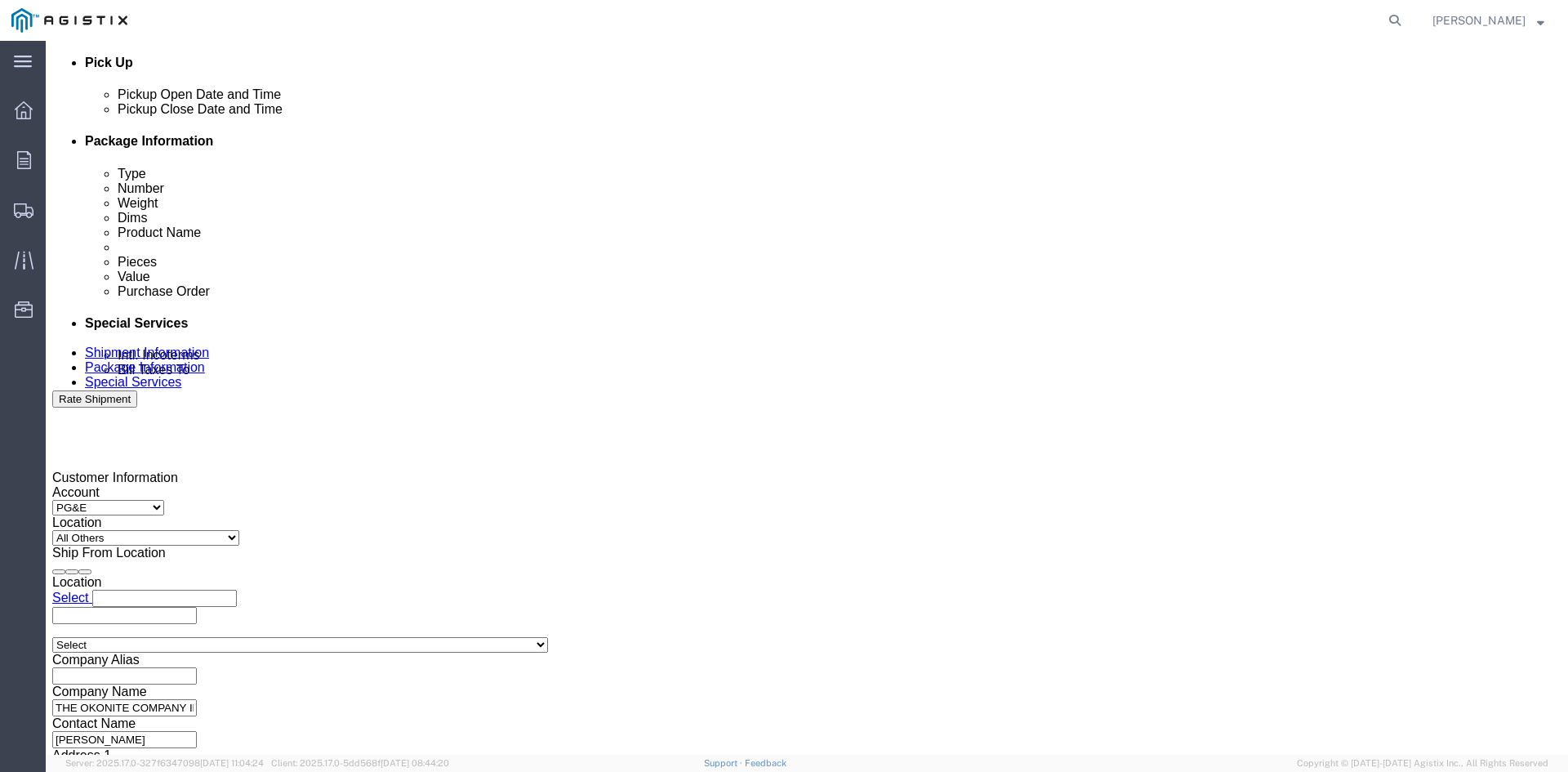
type input "Tinsae Boke/ [PERSON_NAME]"
click div "[DATE] 2:07 PM"
click input "2:07 PM"
type input "12:07 PM"
click button "Apply"
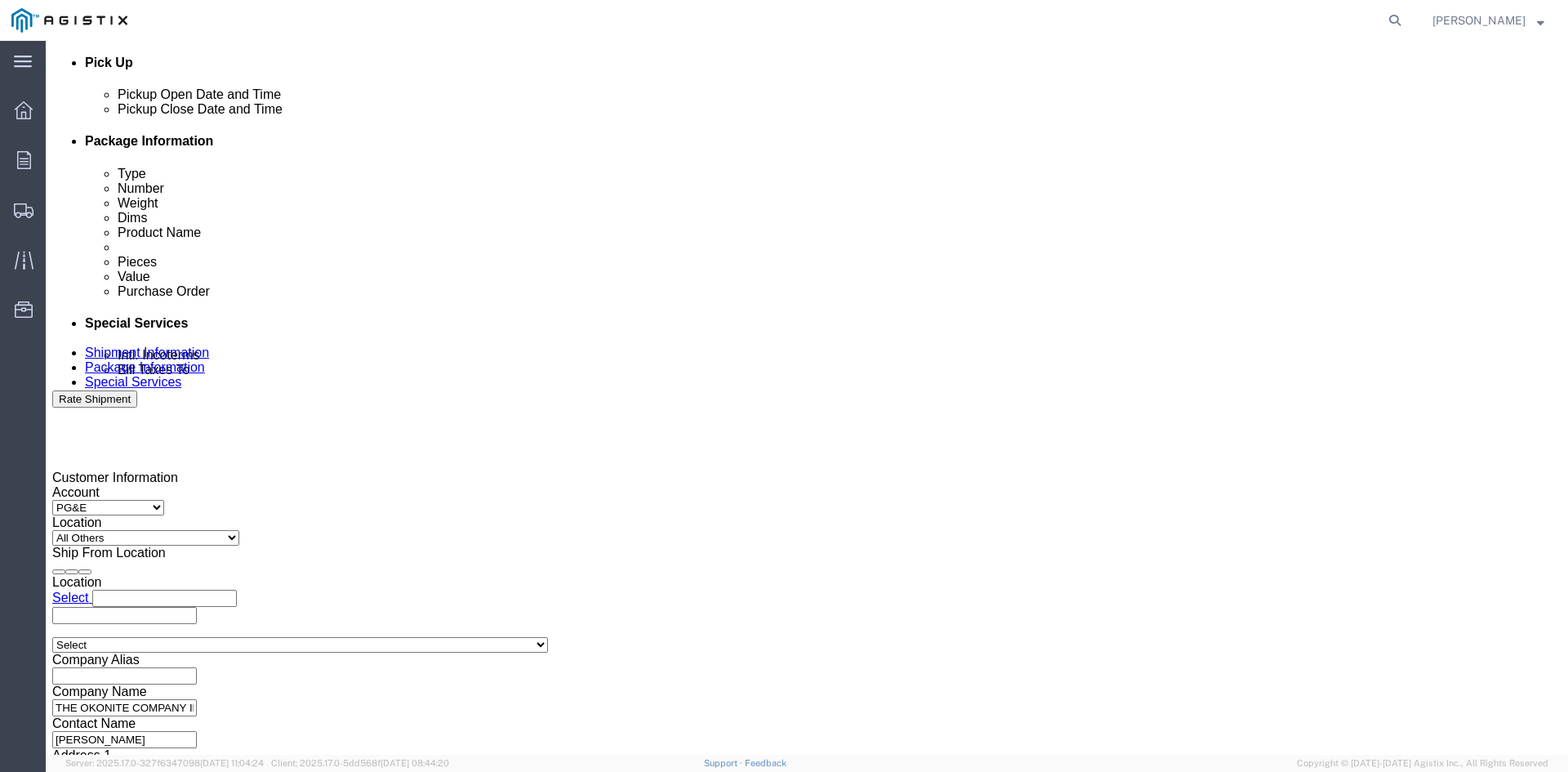
click div "Pickup Close Date Pickup Close Time Pickup Close Date and Time [DATE] 1:07 PM"
click div "[DATE] 1:07 PM"
click div "Close Time 1:07 PM [DATE] 1:07 PM - [DATE] 1:07 PM Cancel Apply"
click button "Apply"
click div
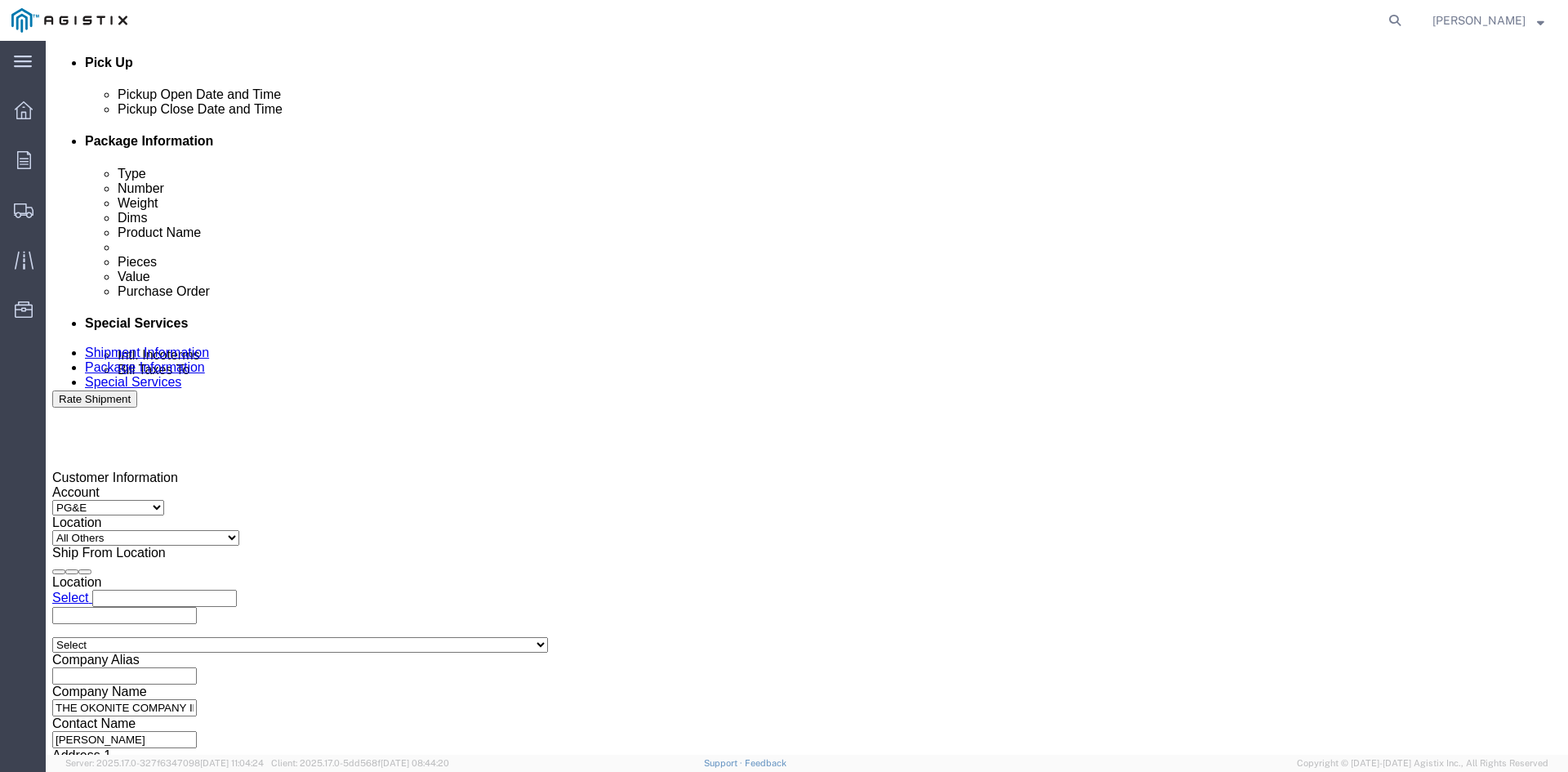
click button "Apply"
click div
click button "Apply"
click input "3501146632"
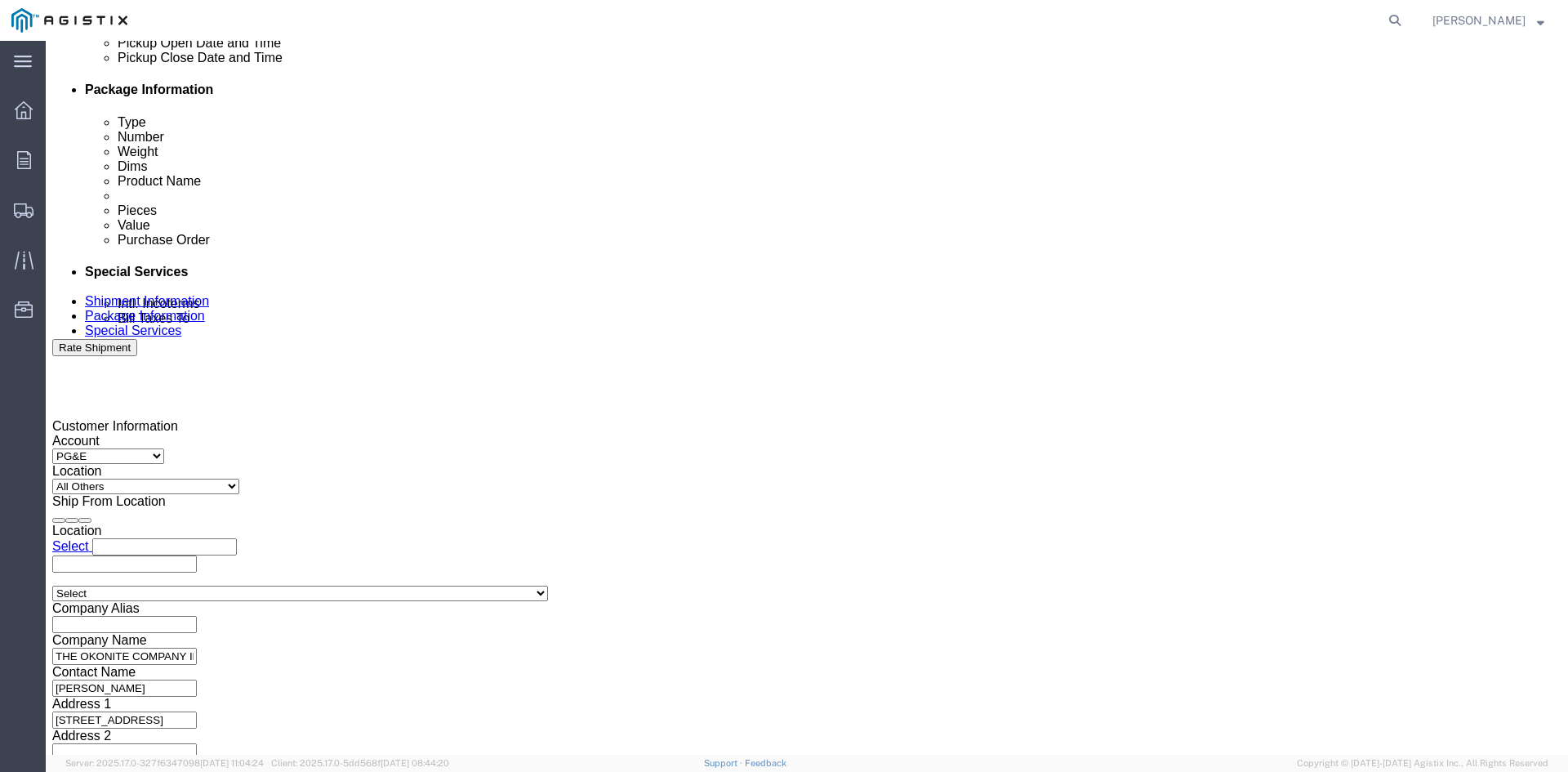
scroll to position [823, 0]
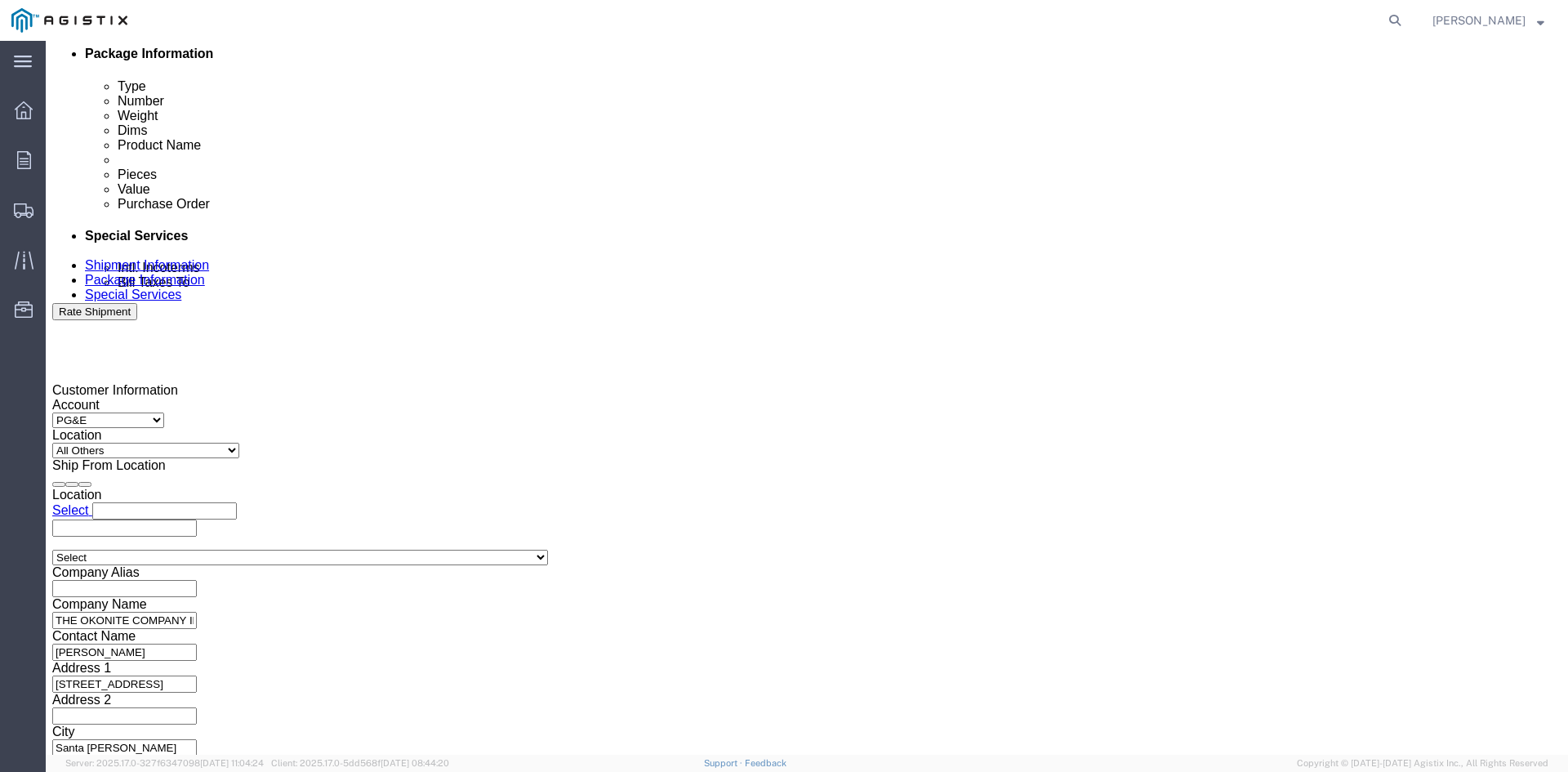
type input "3501417185"
click select "Select 1-Ton (PSS) 10 Wheel 10 Yard Dump Truck 20 Yard Dump Truck Bobtail Botto…"
select select
click select "Select 1-Ton (PSS) 10 Wheel 10 Yard Dump Truck 20 Yard Dump Truck Bobtail Botto…"
click button "Continue"
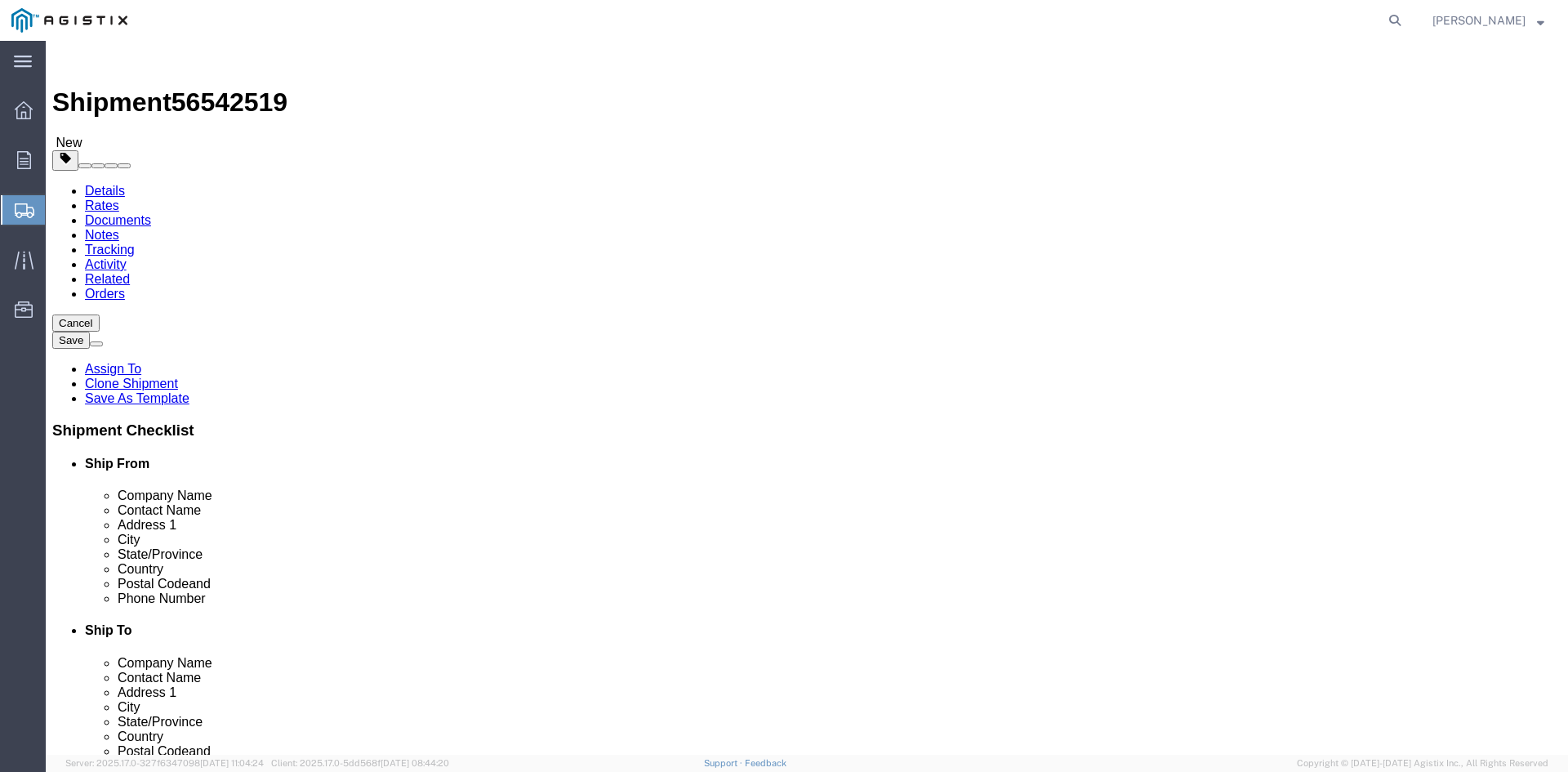
click input "6"
type input "2"
click input "32840.00"
type input "3"
type input "10910"
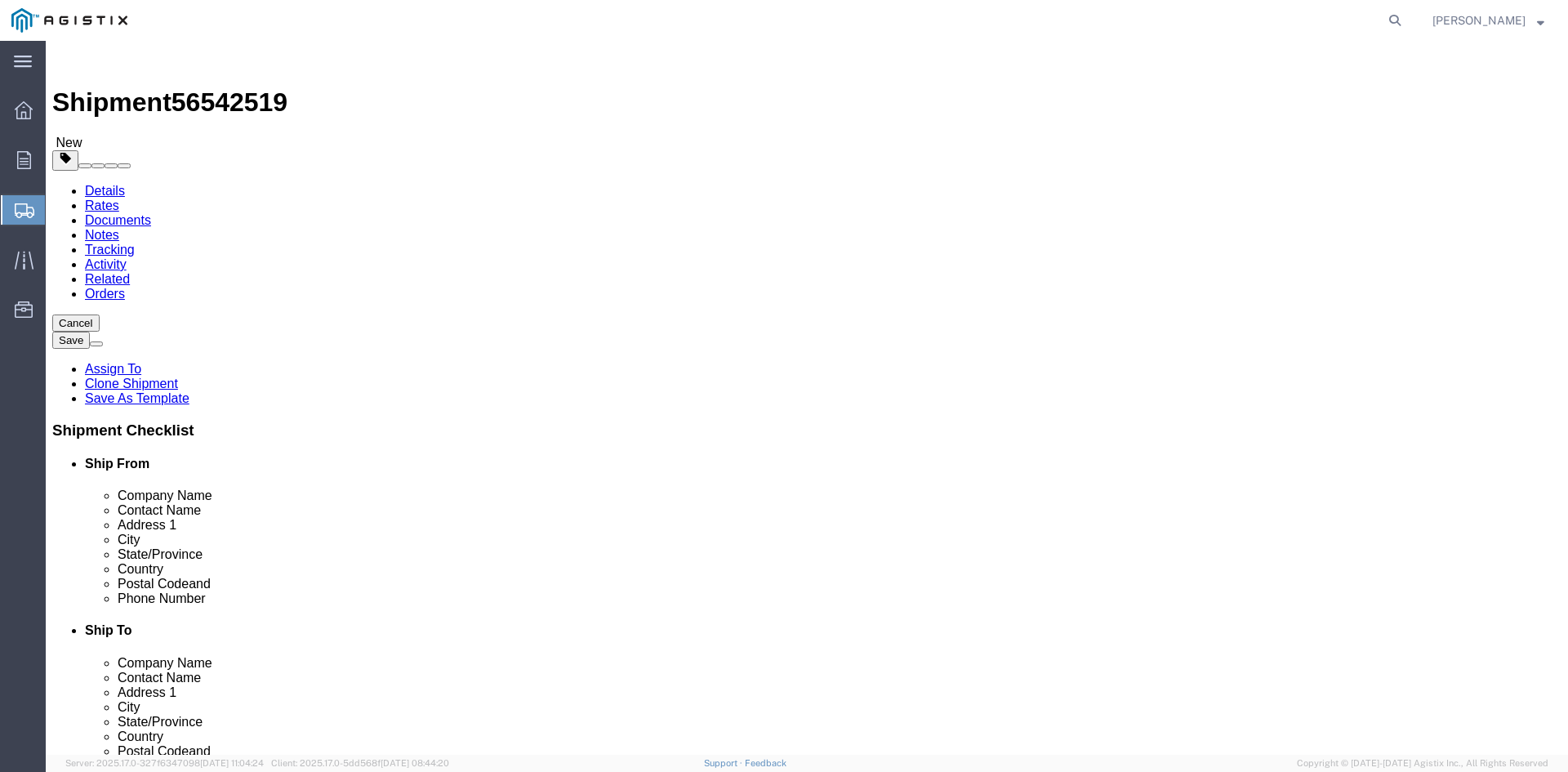
click dd "6.00 Each"
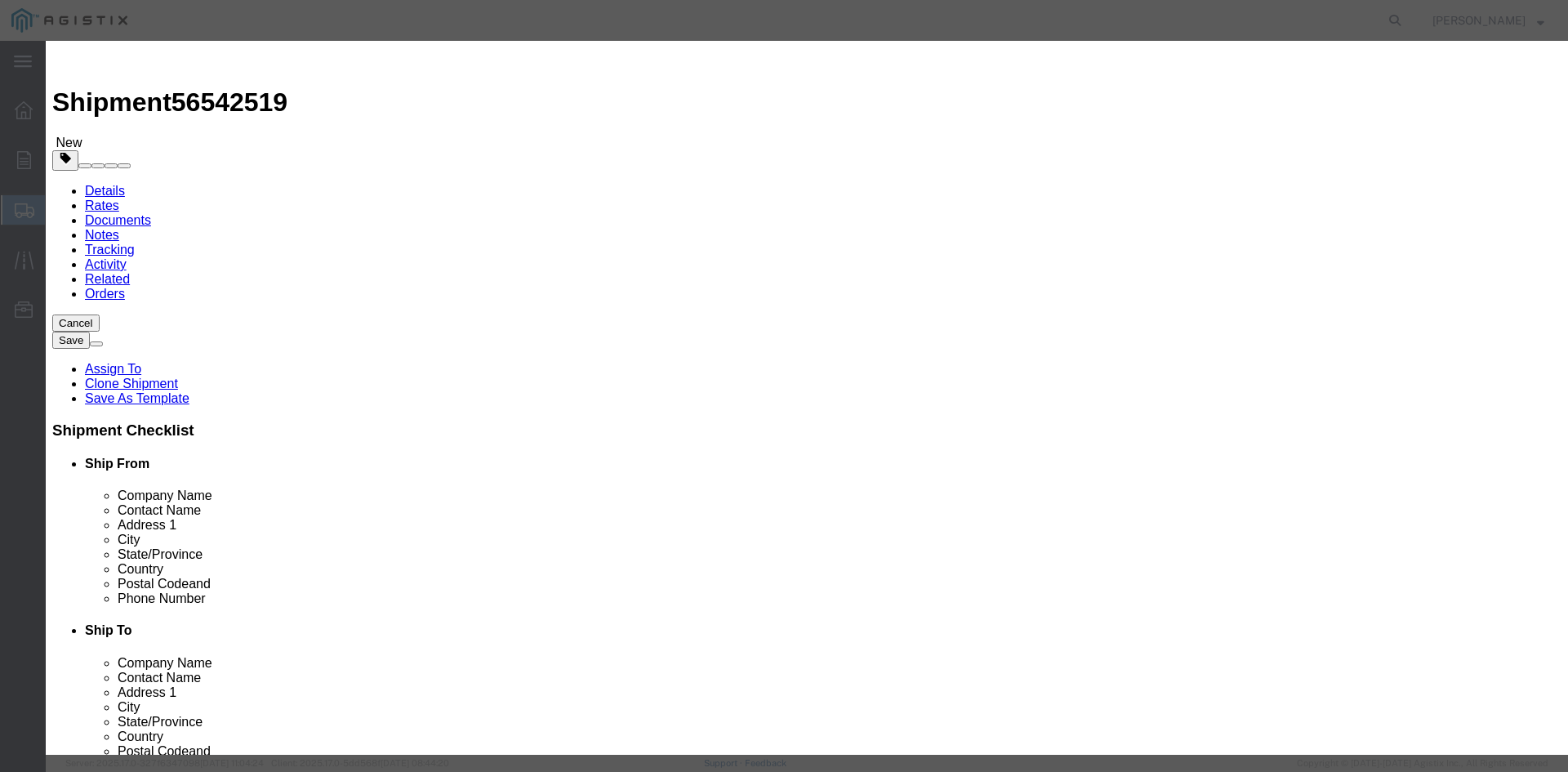
click input "6.00"
type input "6"
type input "2"
click input "21551.33"
type input "2"
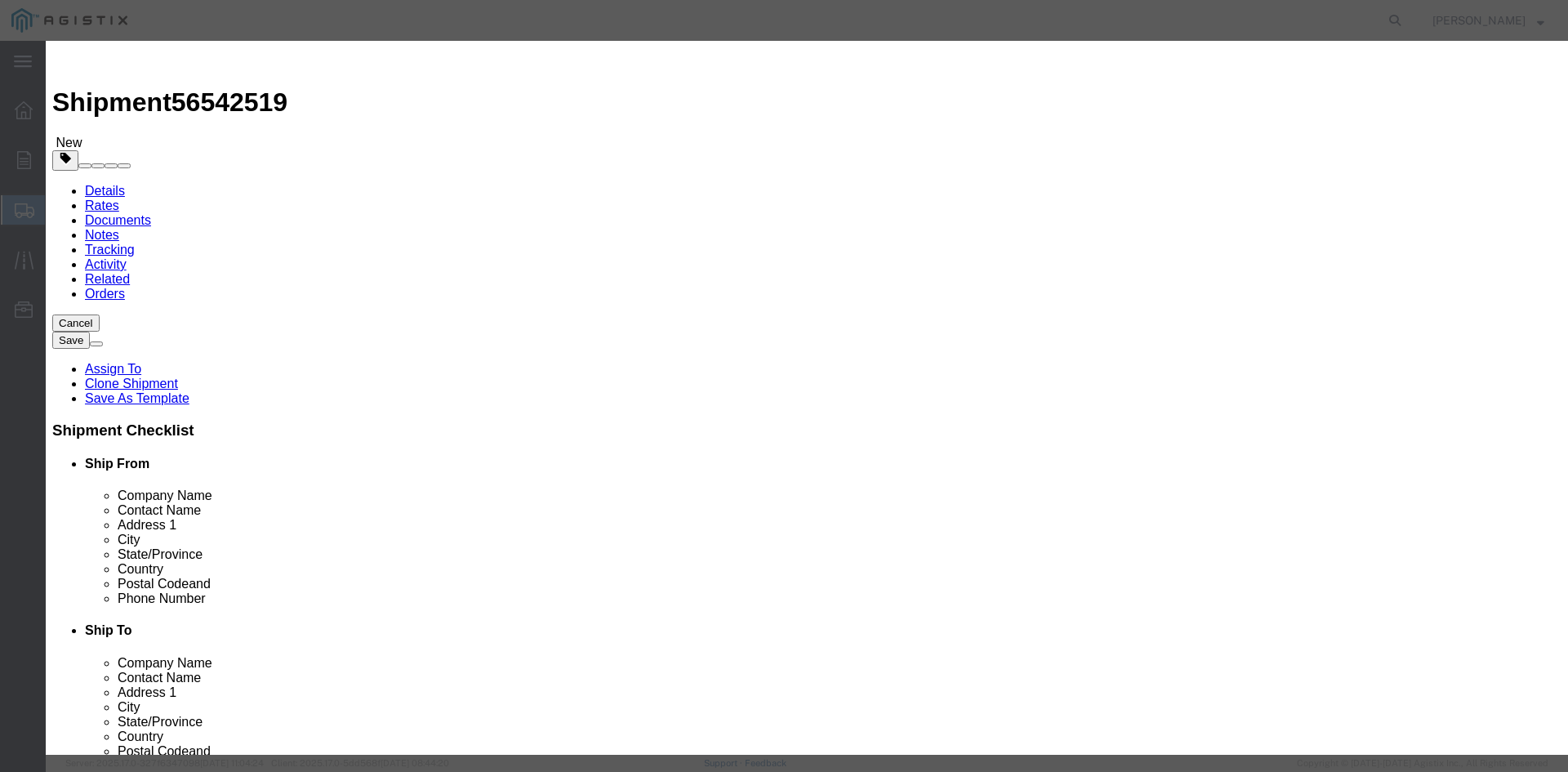
type input "35343"
click textarea
drag, startPoint x: 486, startPoint y: 249, endPoint x: 582, endPoint y: 255, distance: 96.2
click textarea "This truck will need 2 sets of coil racks and 4 chains per DOT"
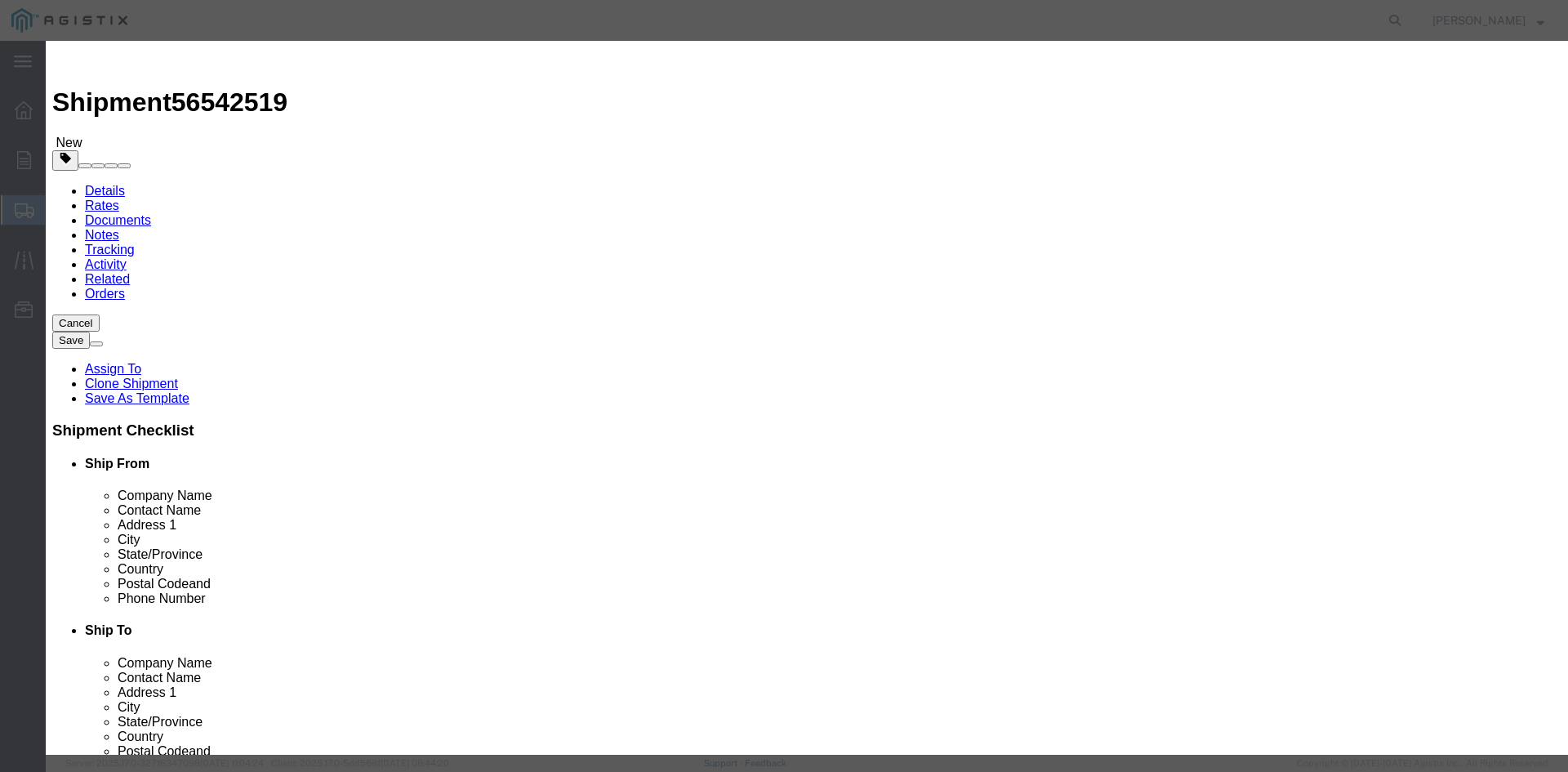
click textarea "This truck will need 2 sets of coil racks and 4 chains per DOT. Delivery appoin…"
drag, startPoint x: 484, startPoint y: 247, endPoint x: 733, endPoint y: 262, distance: 249.5
click textarea "This truck will need 2 sets of coil racks and 4 chains per DOT. Pick up appoint…"
type textarea "This truck will need 2 sets of coil racks and 4 chains per DOT. Pick up appoint…"
click textarea
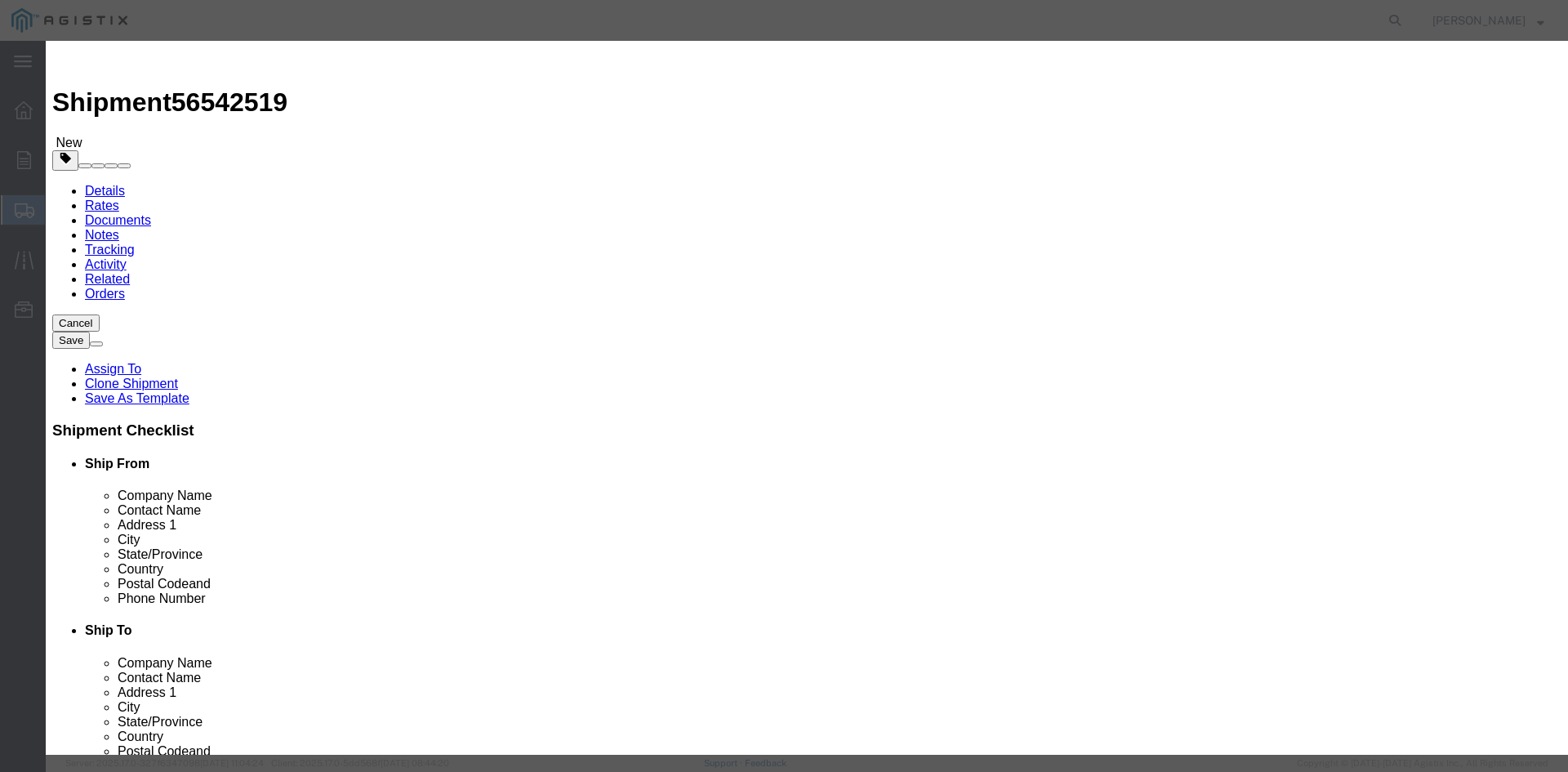
paste textarea "This truck will need 2 sets of coil racks and 4 chains per DOT. Pick up appoint…"
type textarea "This truck will need 2 sets of coil racks and 4 chains per DOT. Pick up appoint…"
click button "Save & Close"
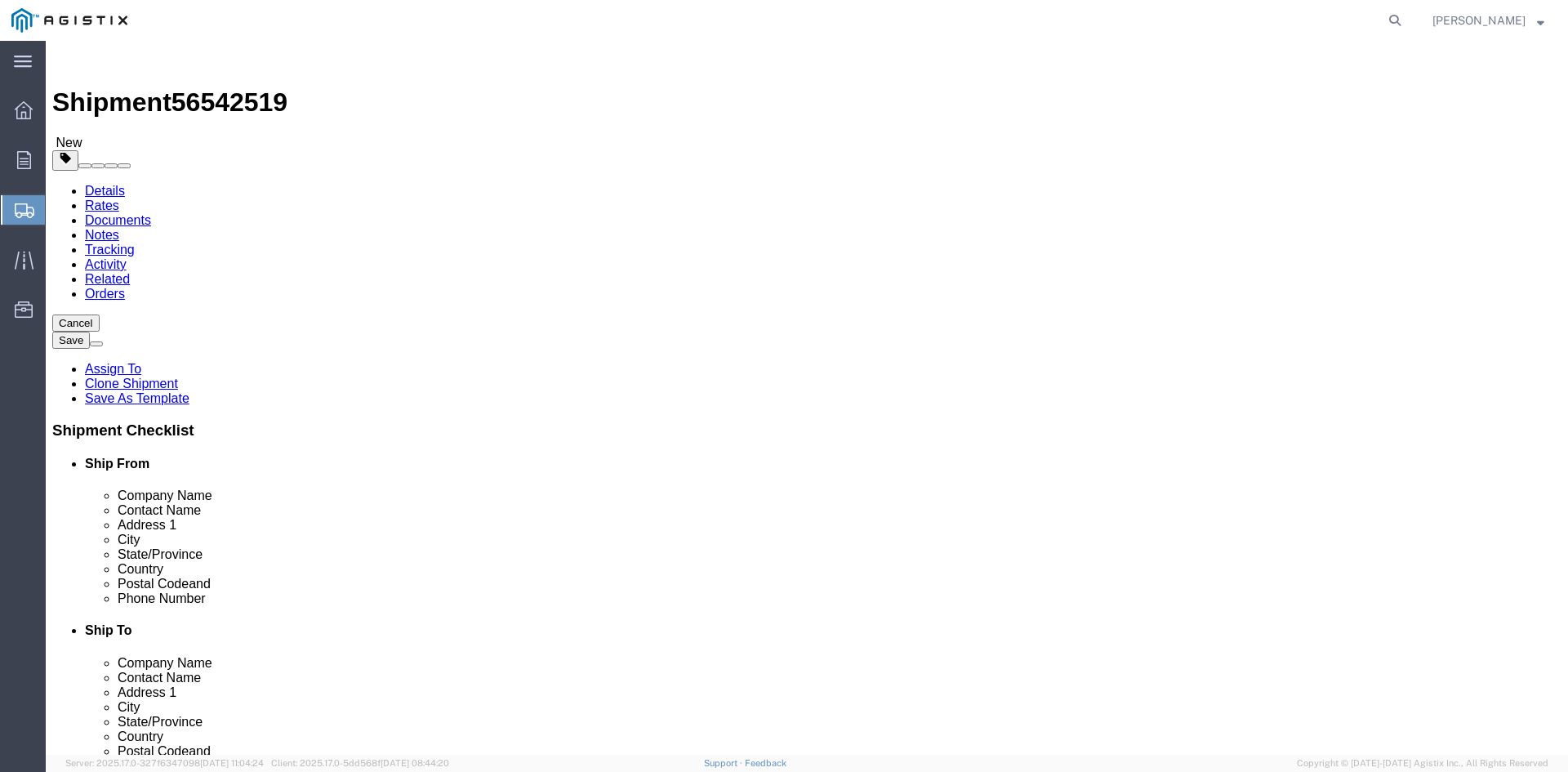
click button "Rate Shipment"
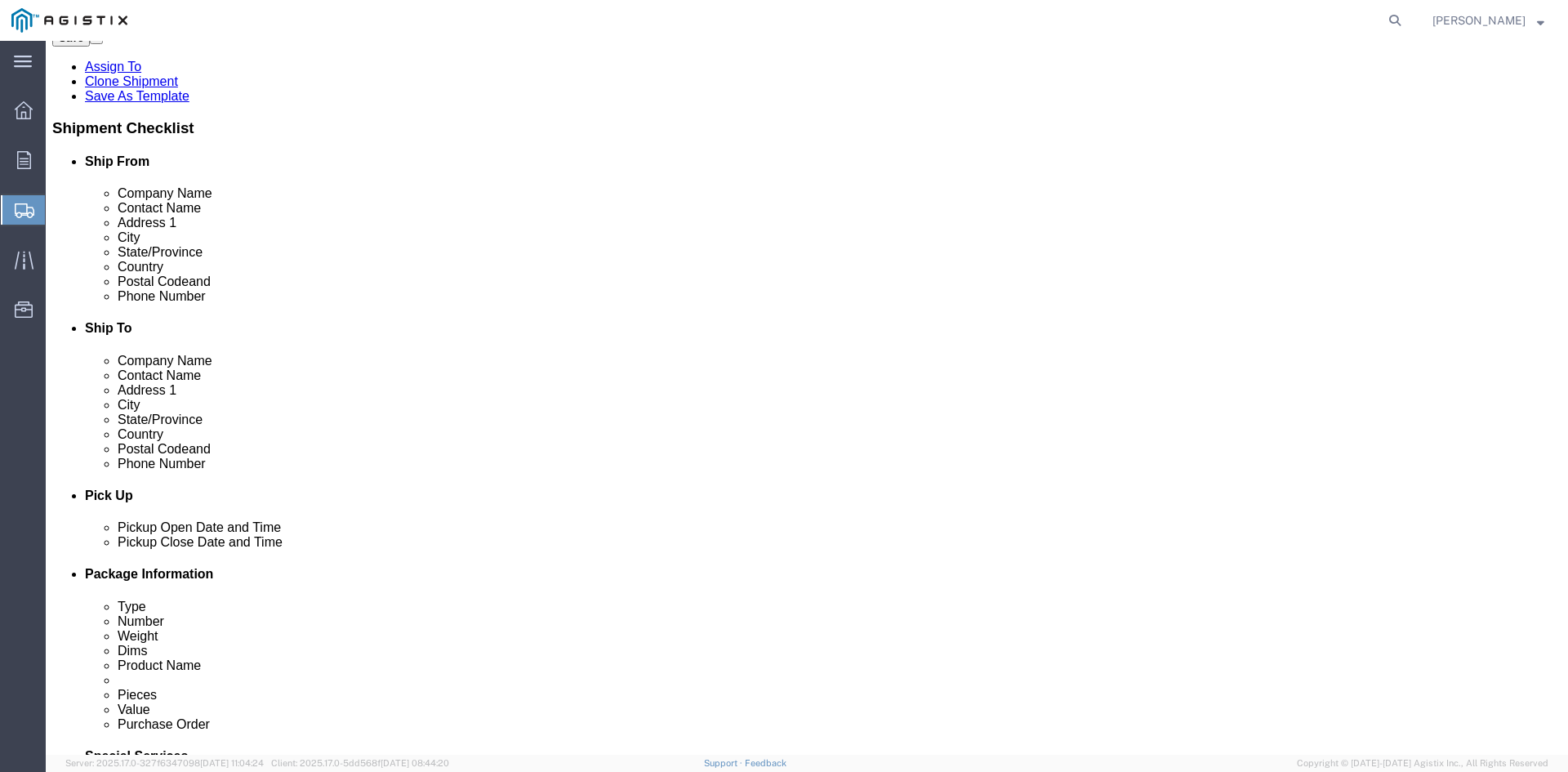
scroll to position [327, 0]
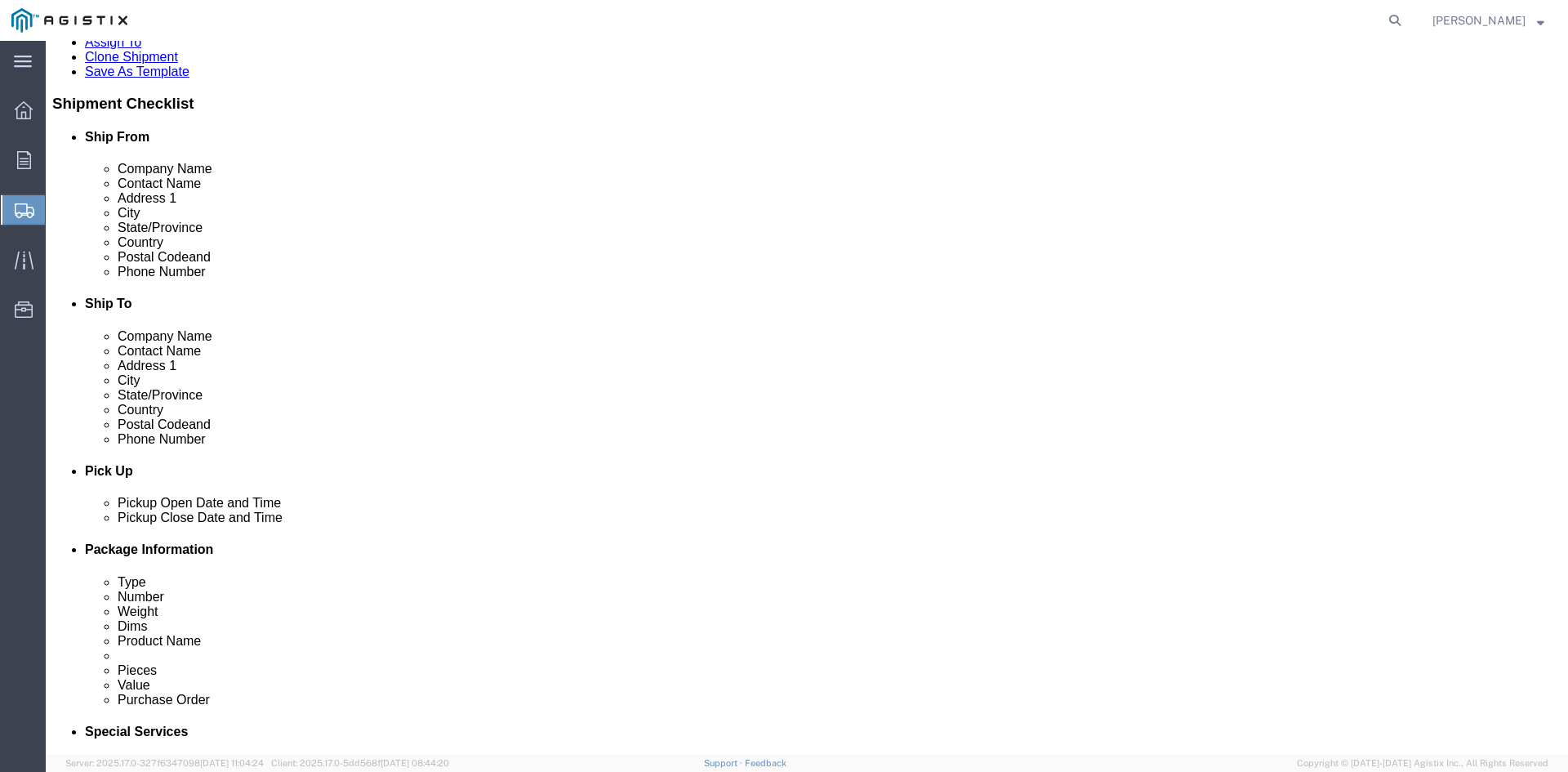
click input "[PHONE_NUMBER] [PERSON_NAME]"
type input "[PHONE_NUMBER]"
click button "Rate Shipment"
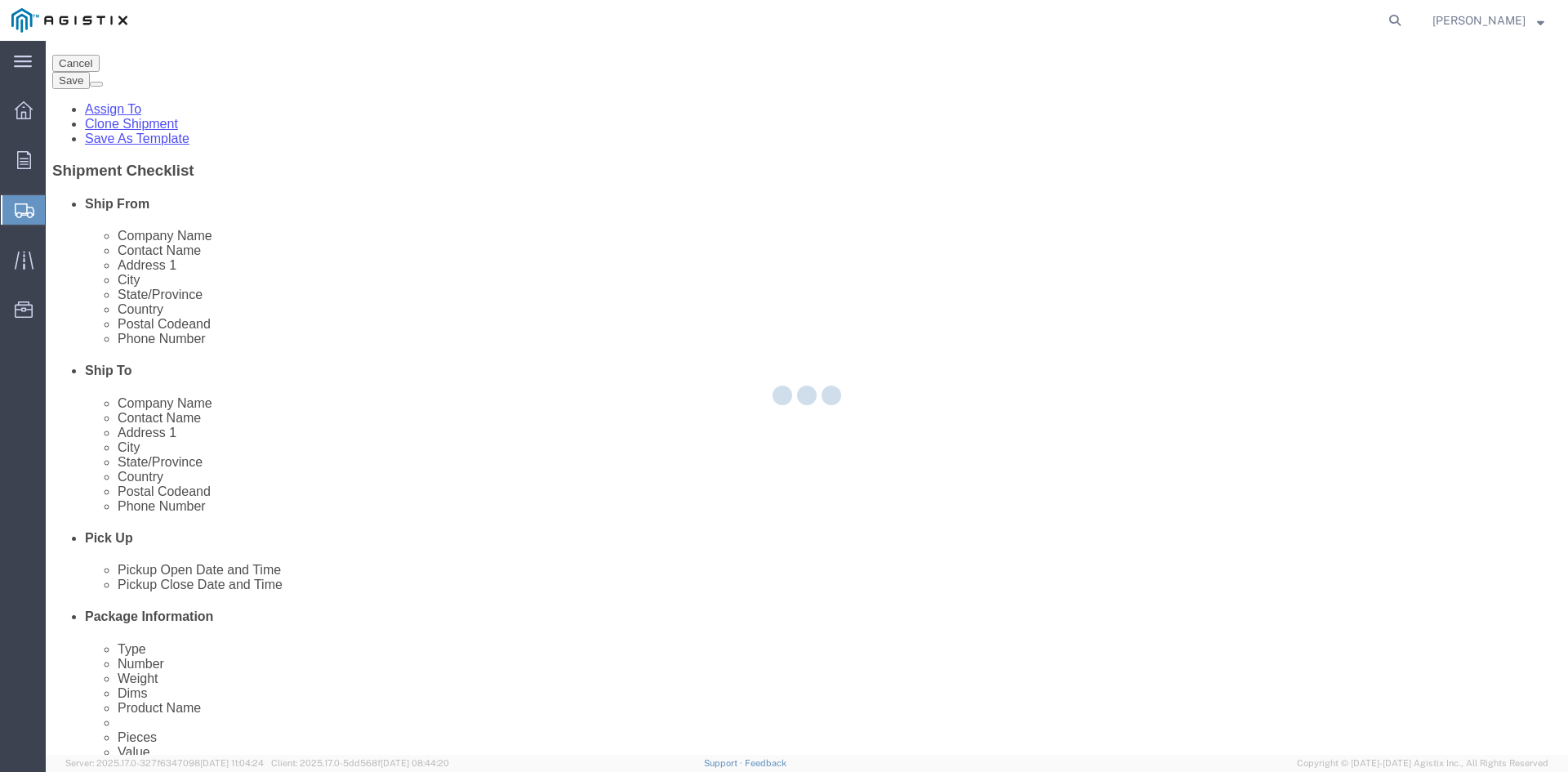
scroll to position [0, 0]
